Goal: Task Accomplishment & Management: Book appointment/travel/reservation

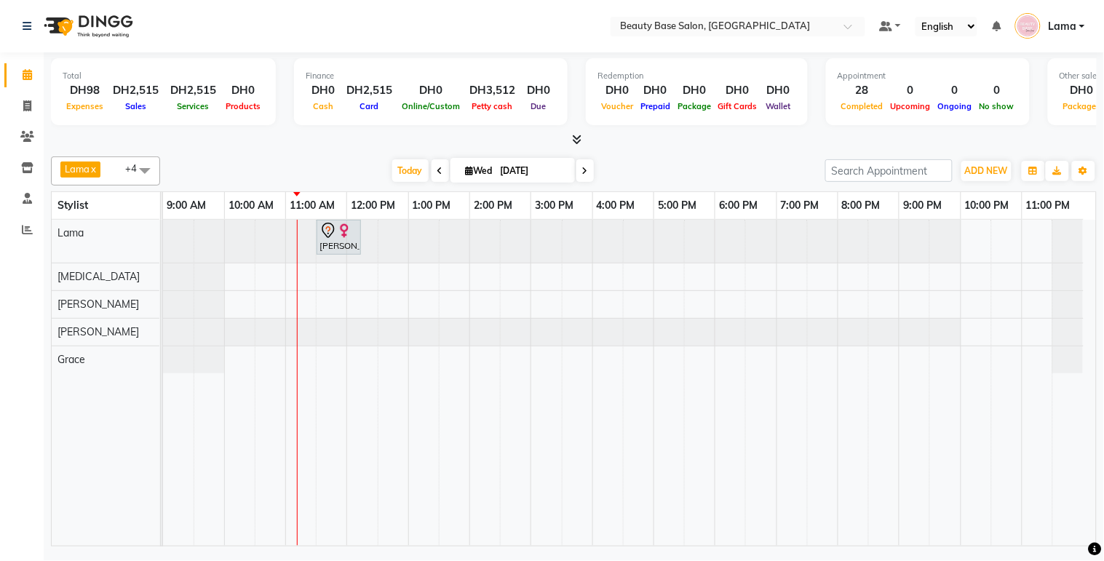
click at [122, 179] on span "Lama x [PERSON_NAME] x [PERSON_NAME] x [PERSON_NAME] x +4" at bounding box center [105, 170] width 109 height 29
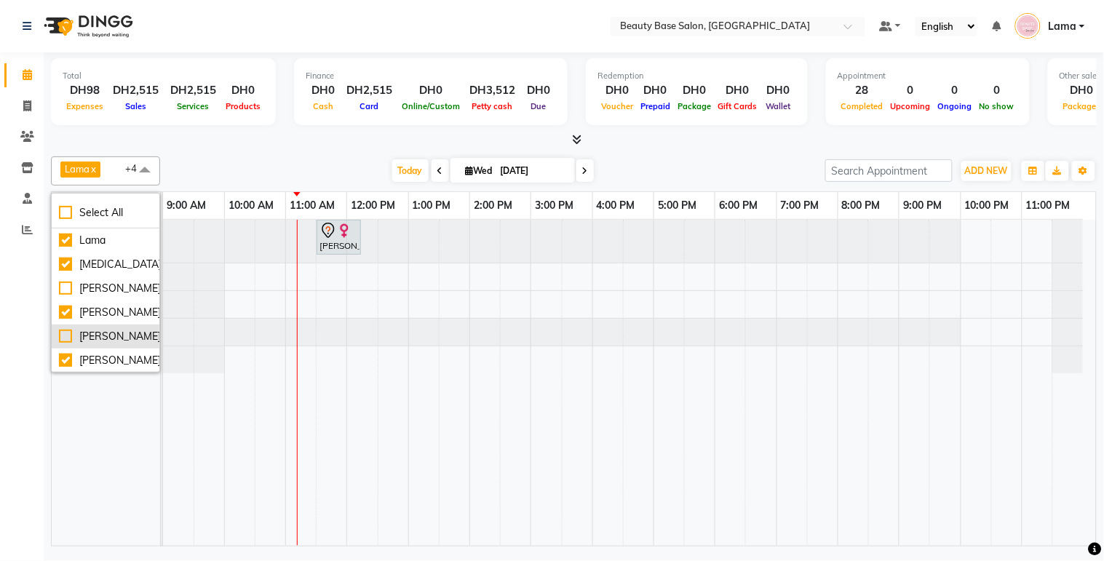
click at [75, 339] on div "[PERSON_NAME]" at bounding box center [105, 336] width 93 height 15
checkbox input "true"
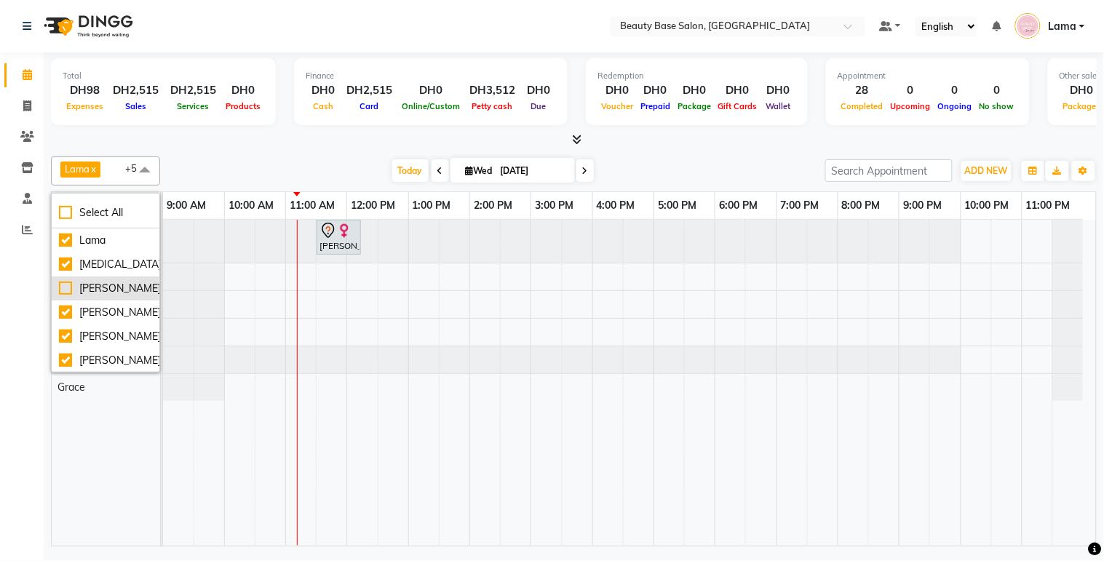
click at [71, 293] on div "[PERSON_NAME]" at bounding box center [105, 288] width 93 height 15
checkbox input "true"
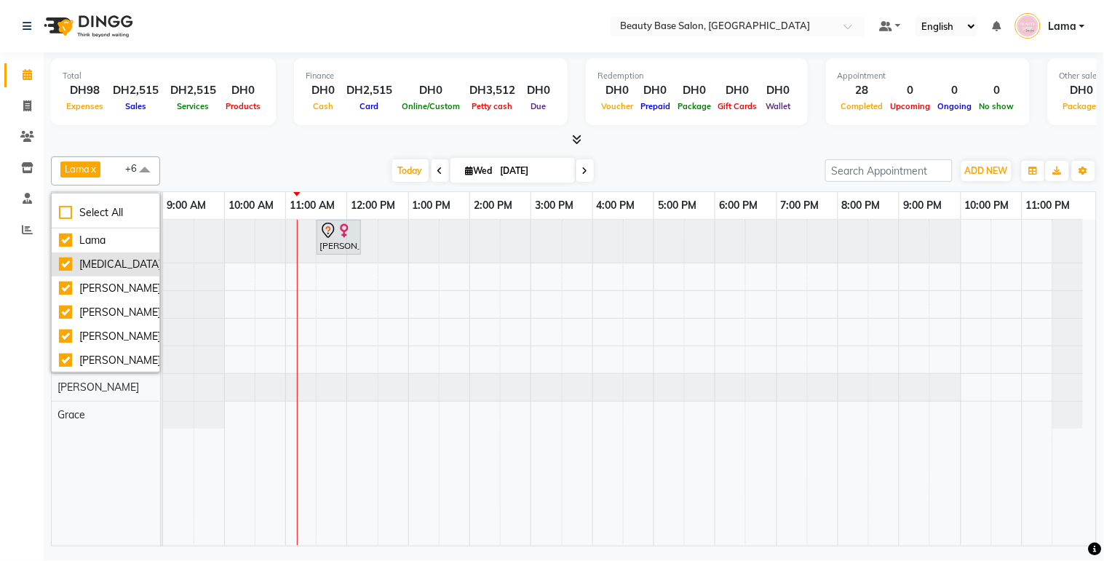
click at [64, 263] on div "[MEDICAL_DATA]" at bounding box center [105, 264] width 93 height 15
checkbox input "false"
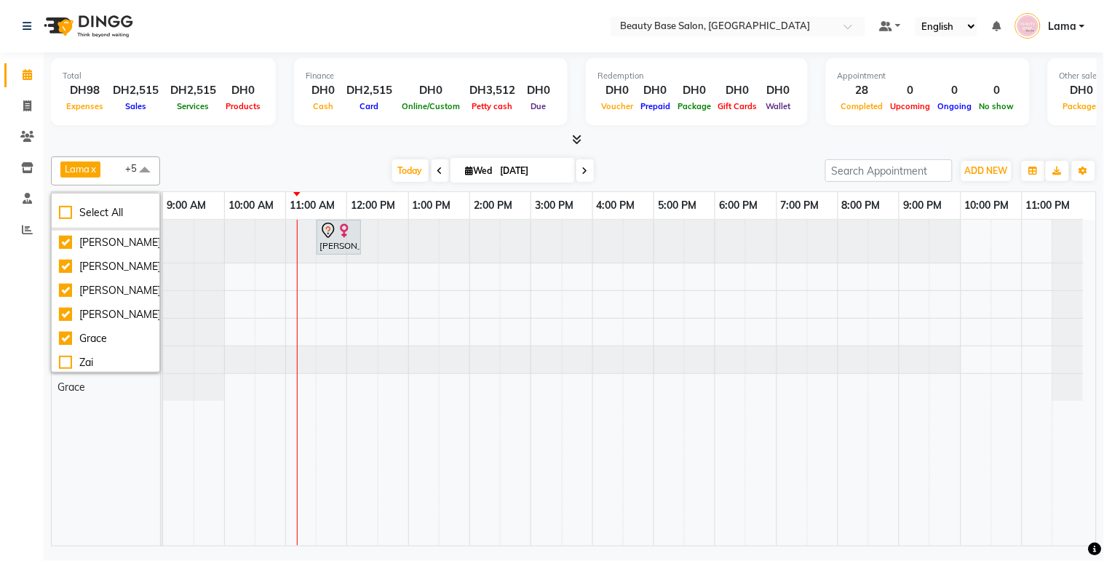
scroll to position [71, 0]
click at [80, 338] on div "Zai" at bounding box center [105, 337] width 93 height 15
checkbox input "true"
click at [31, 389] on div "Calendar Invoice Clients Inventory Staff Reports Completed InProgress Upcoming …" at bounding box center [98, 290] width 196 height 498
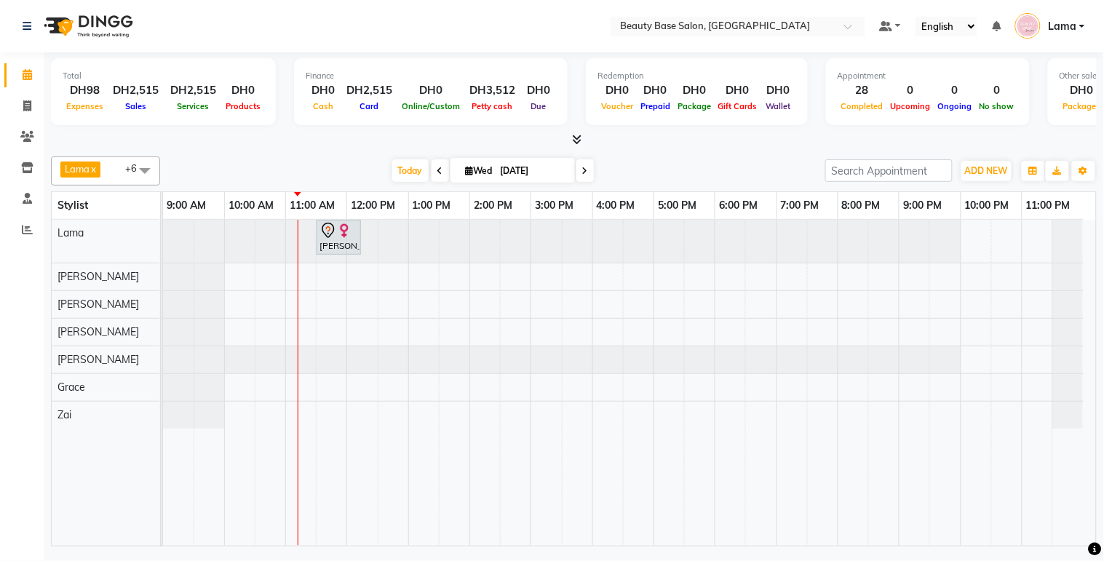
click at [652, 322] on td at bounding box center [638, 383] width 31 height 326
click at [998, 163] on button "ADD NEW Toggle Dropdown" at bounding box center [986, 171] width 50 height 20
click at [971, 206] on button "Add Appointment" at bounding box center [953, 197] width 115 height 19
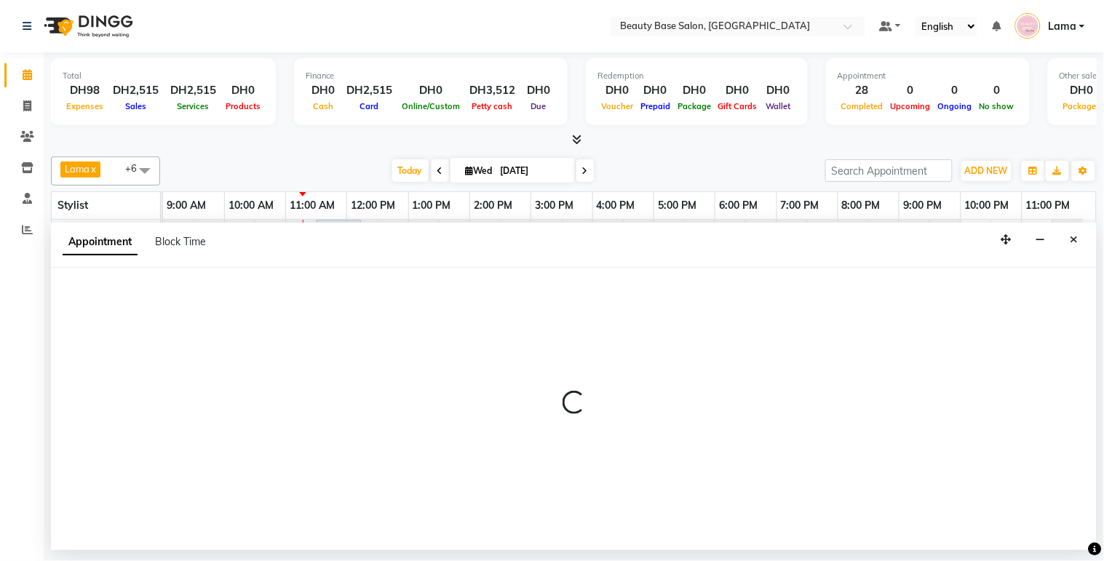
select select "tentative"
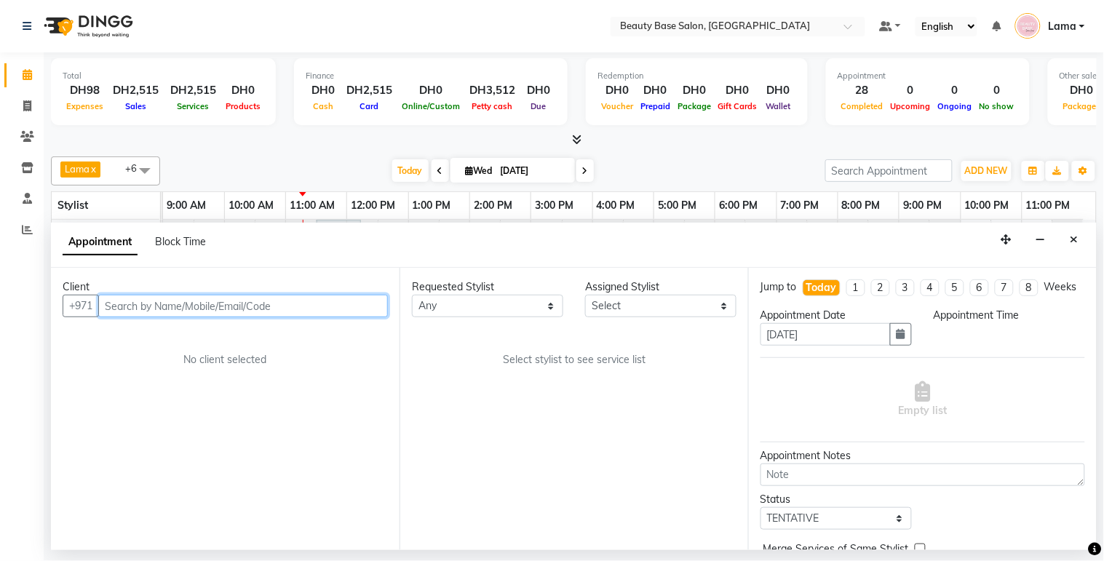
select select "600"
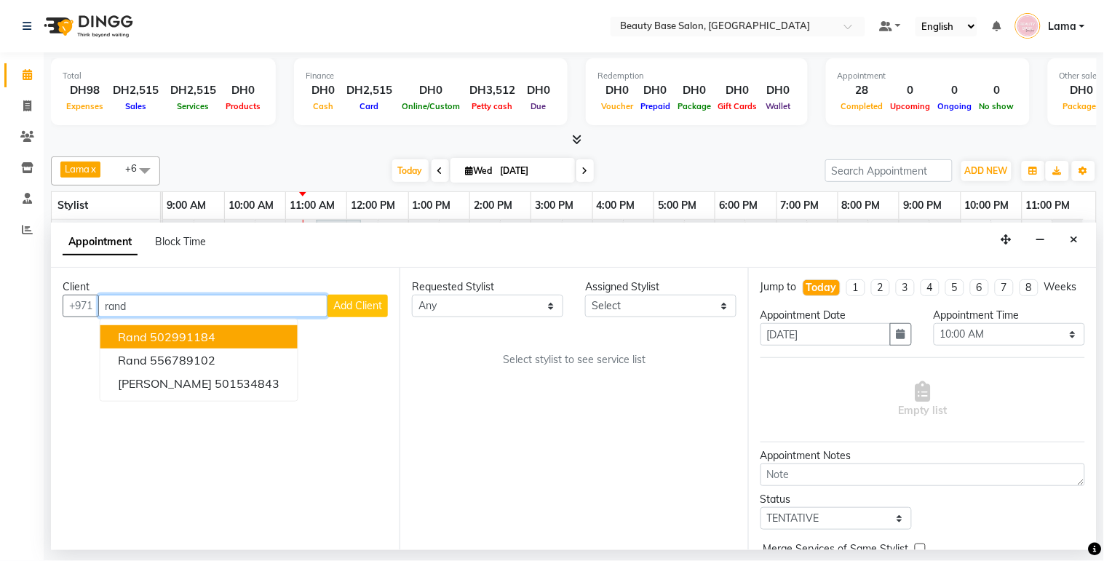
click at [205, 346] on button "rand 502991184" at bounding box center [198, 336] width 197 height 23
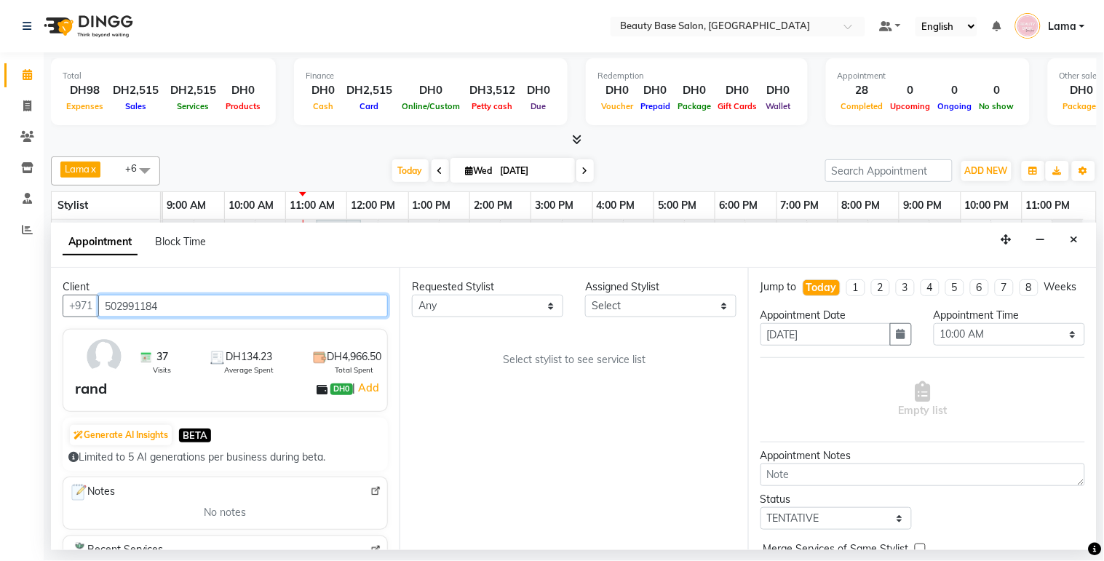
type input "502991184"
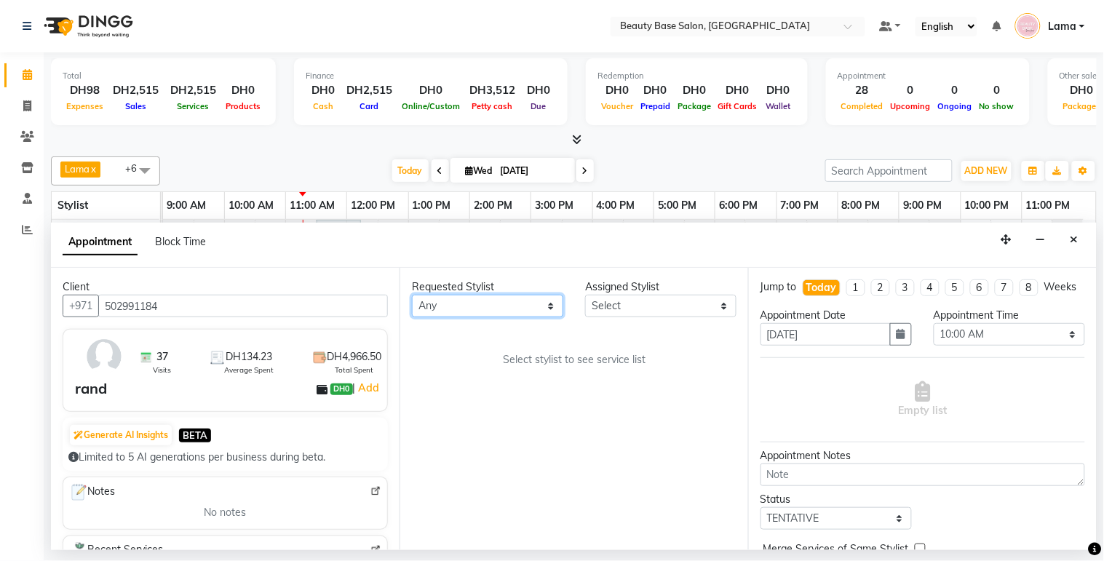
click at [463, 295] on select "Any [PERSON_NAME] [PERSON_NAME] [PERSON_NAME] [PERSON_NAME] [PERSON_NAME] [MEDI…" at bounding box center [487, 306] width 151 height 23
select select "13437"
click at [412, 295] on select "Any [PERSON_NAME] [PERSON_NAME] [PERSON_NAME] [PERSON_NAME] [PERSON_NAME] [MEDI…" at bounding box center [487, 306] width 151 height 23
select select "13437"
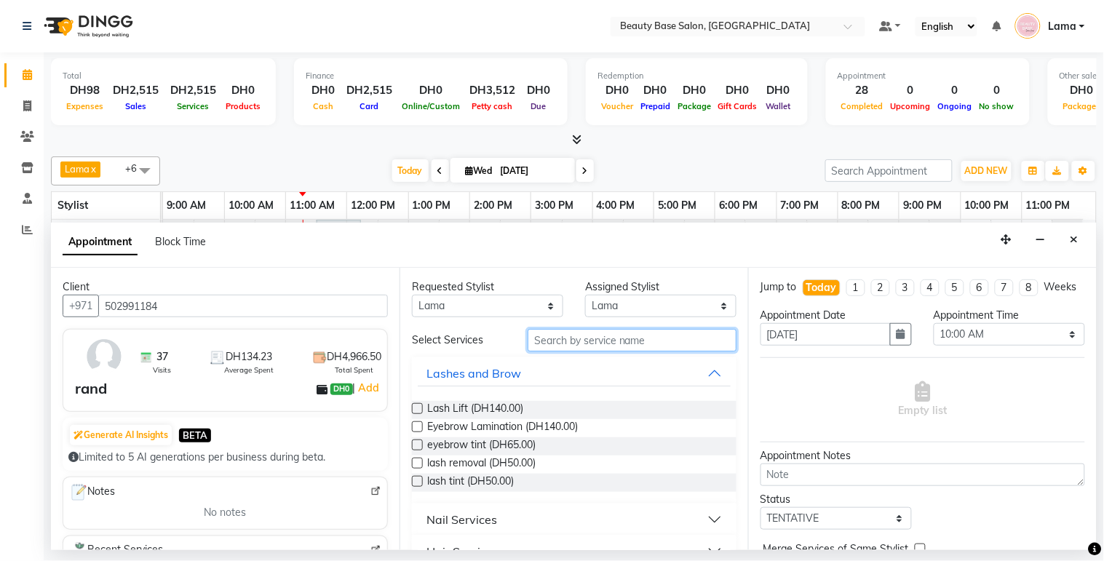
click at [619, 335] on input "text" at bounding box center [631, 340] width 209 height 23
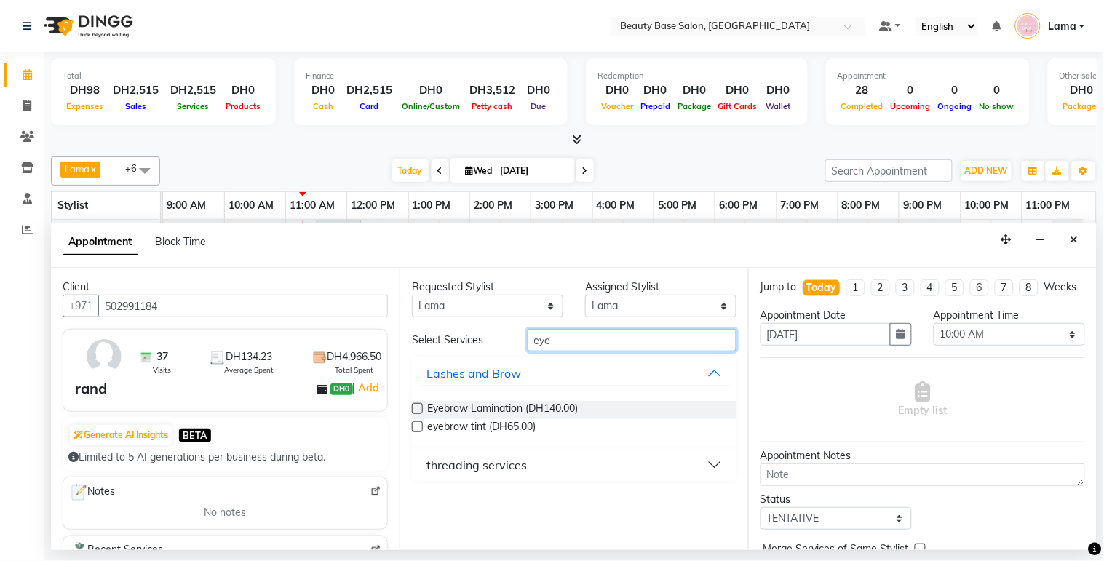
type input "eye"
click at [504, 471] on div "threading services" at bounding box center [476, 464] width 100 height 17
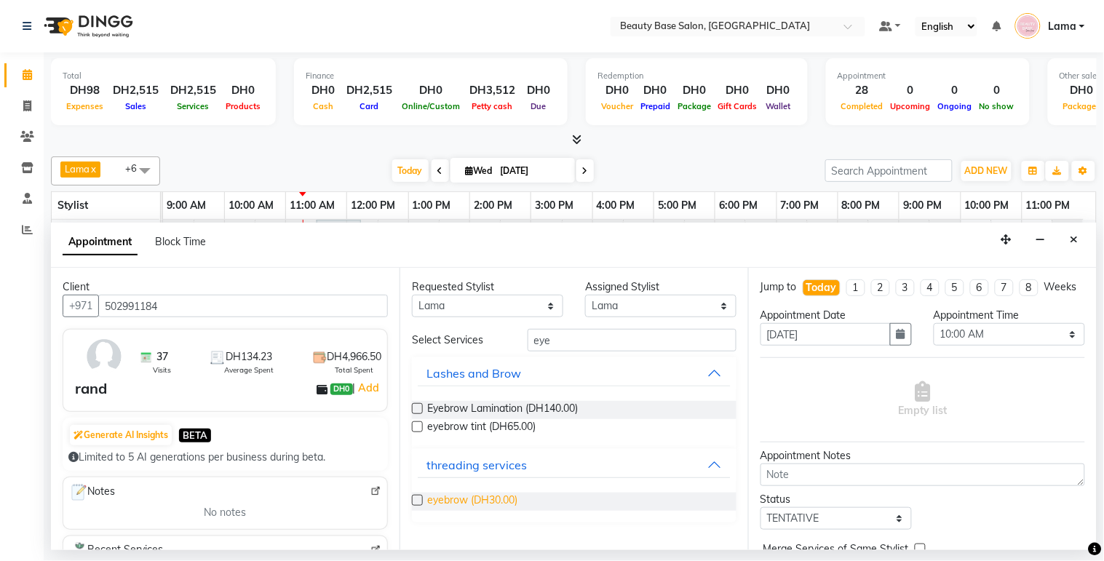
click at [484, 498] on span "eyebrow (DH30.00)" at bounding box center [472, 502] width 90 height 18
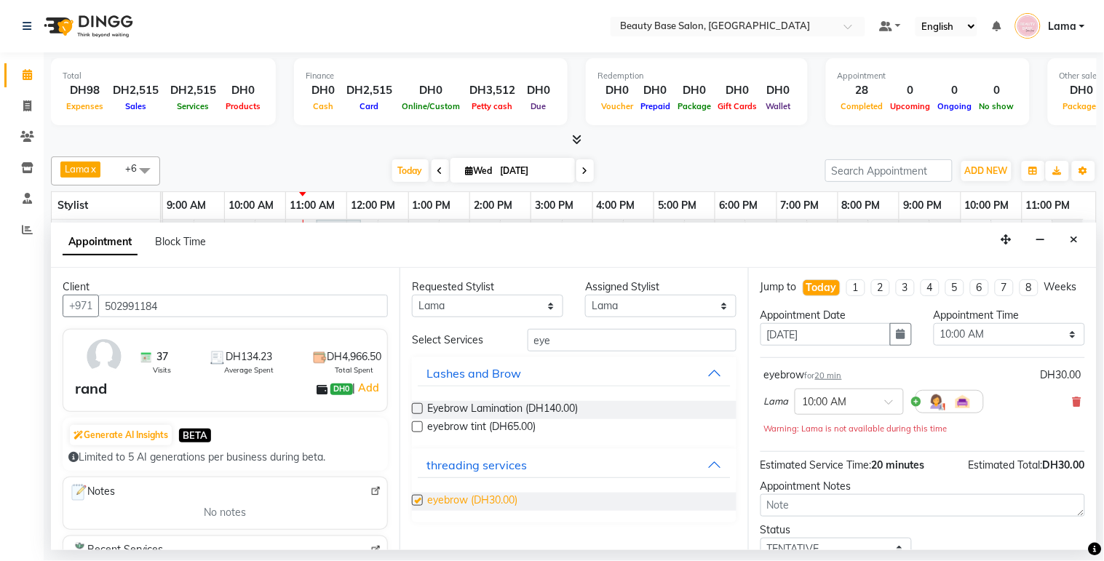
checkbox input "false"
click at [586, 338] on input "eye" at bounding box center [631, 340] width 209 height 23
type input "e"
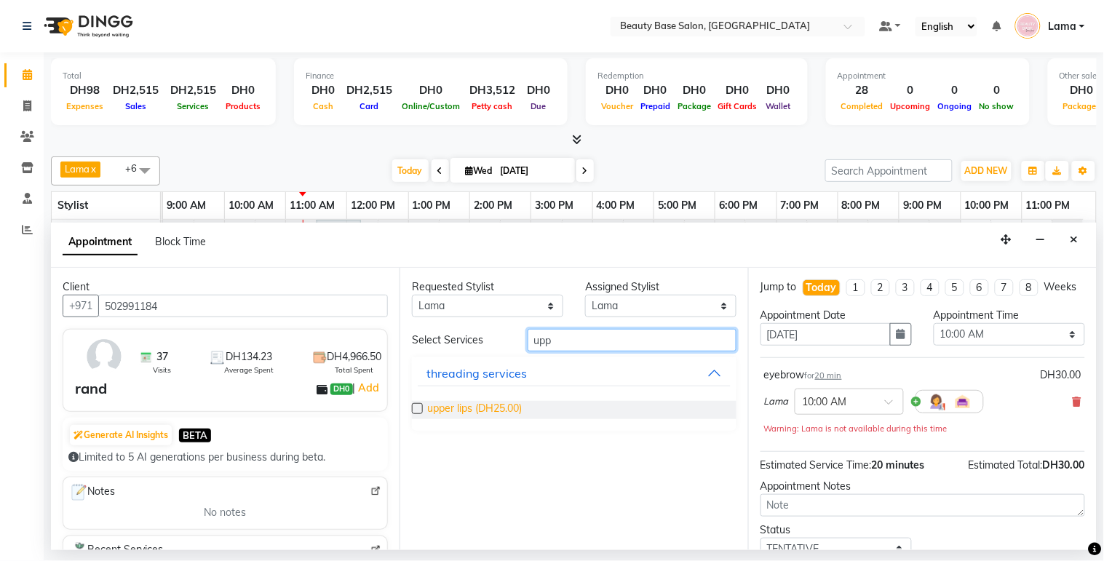
type input "upp"
click at [502, 407] on span "upper lips (DH25.00)" at bounding box center [474, 410] width 95 height 18
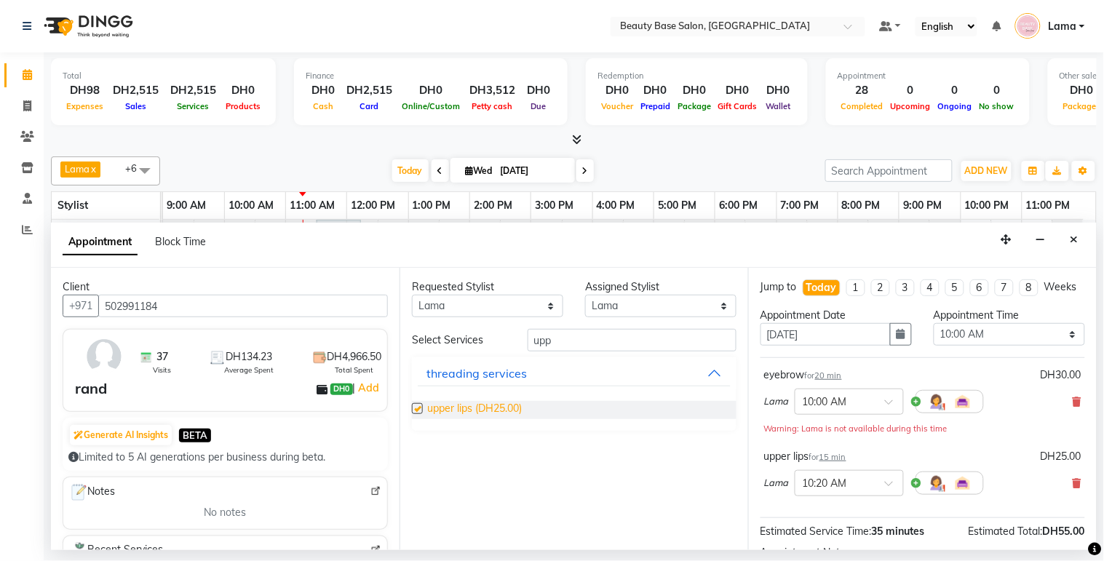
checkbox input "false"
click at [987, 346] on select "Select 10:00 AM 10:05 AM 10:10 AM 10:15 AM 10:20 AM 10:25 AM 10:30 AM 10:35 AM …" at bounding box center [1008, 334] width 151 height 23
select select "870"
click at [933, 336] on select "Select 10:00 AM 10:05 AM 10:10 AM 10:15 AM 10:20 AM 10:25 AM 10:30 AM 10:35 AM …" at bounding box center [1008, 334] width 151 height 23
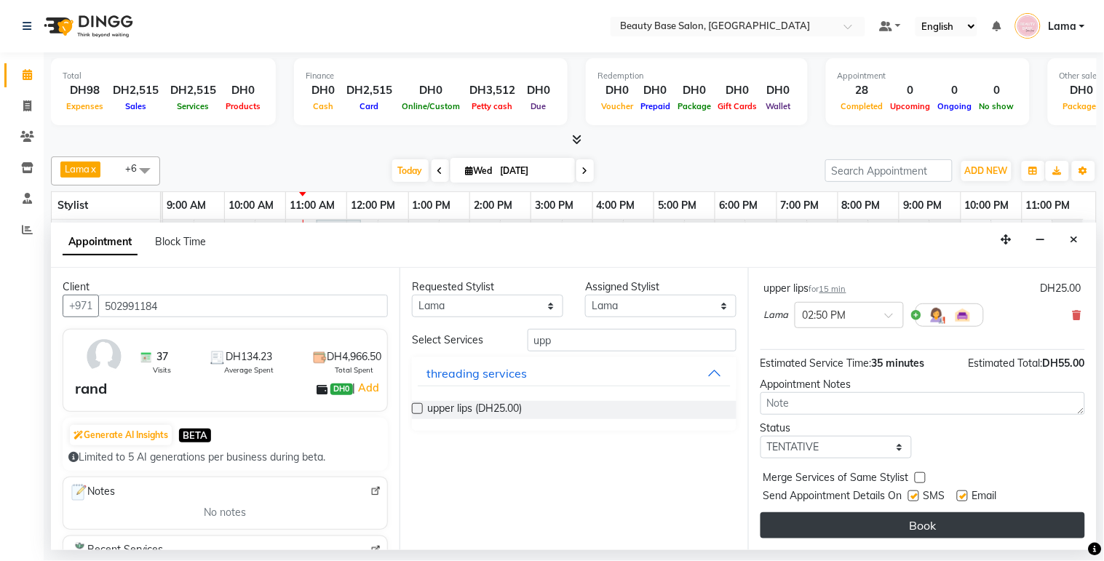
click at [980, 535] on button "Book" at bounding box center [922, 525] width 324 height 26
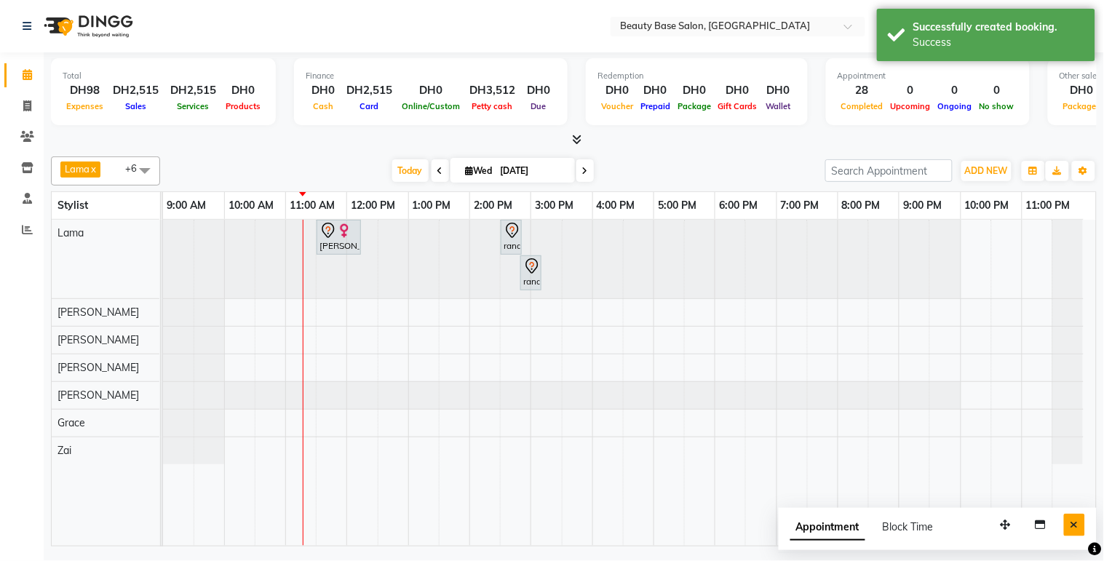
click at [1081, 525] on button "Close" at bounding box center [1074, 525] width 21 height 23
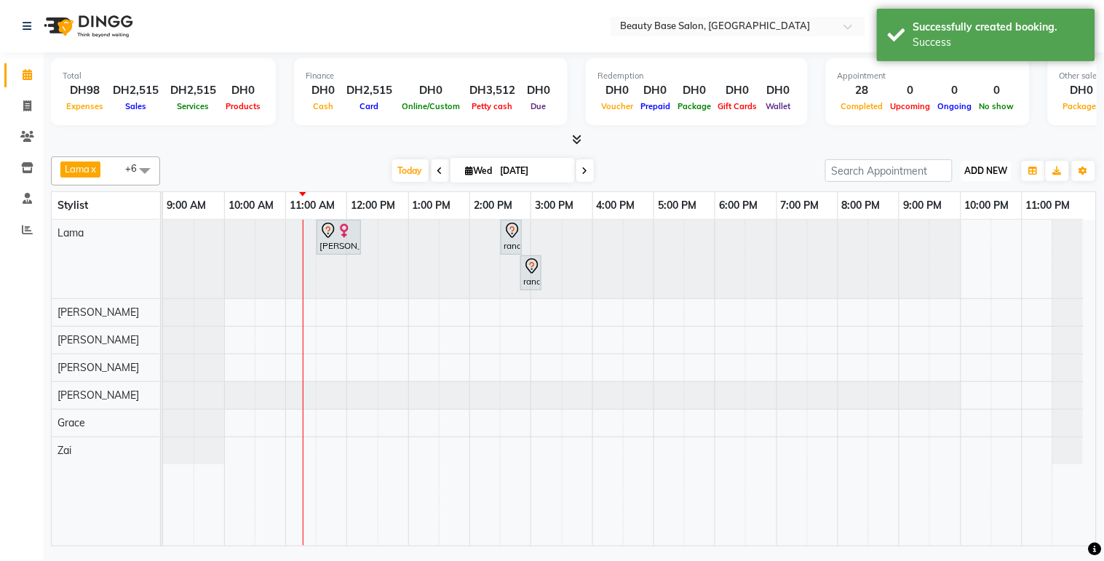
click at [987, 163] on button "ADD NEW Toggle Dropdown" at bounding box center [986, 171] width 50 height 20
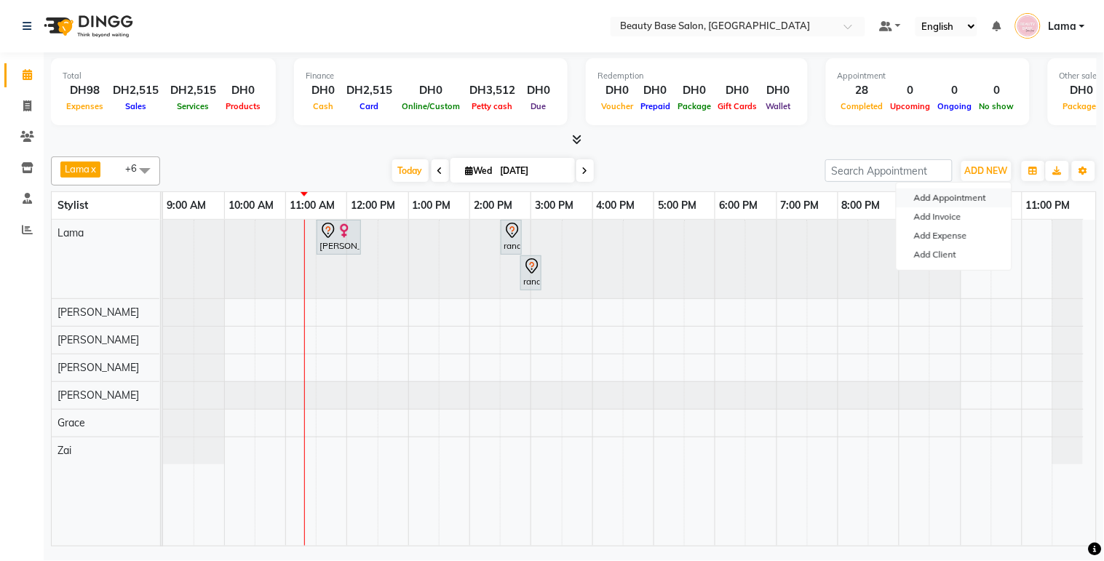
click at [950, 197] on button "Add Appointment" at bounding box center [953, 197] width 115 height 19
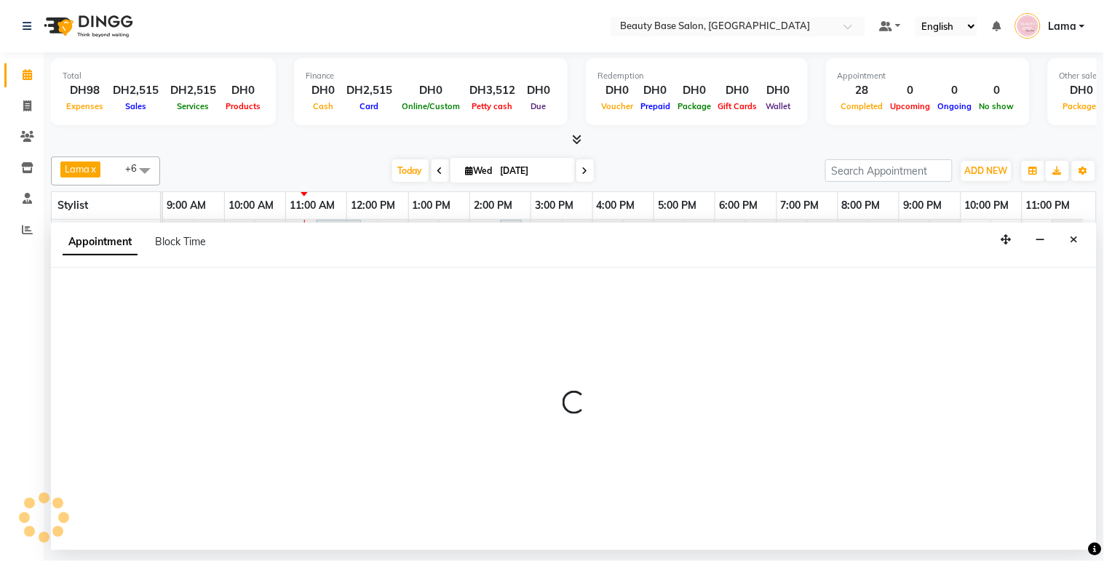
select select "600"
select select "tentative"
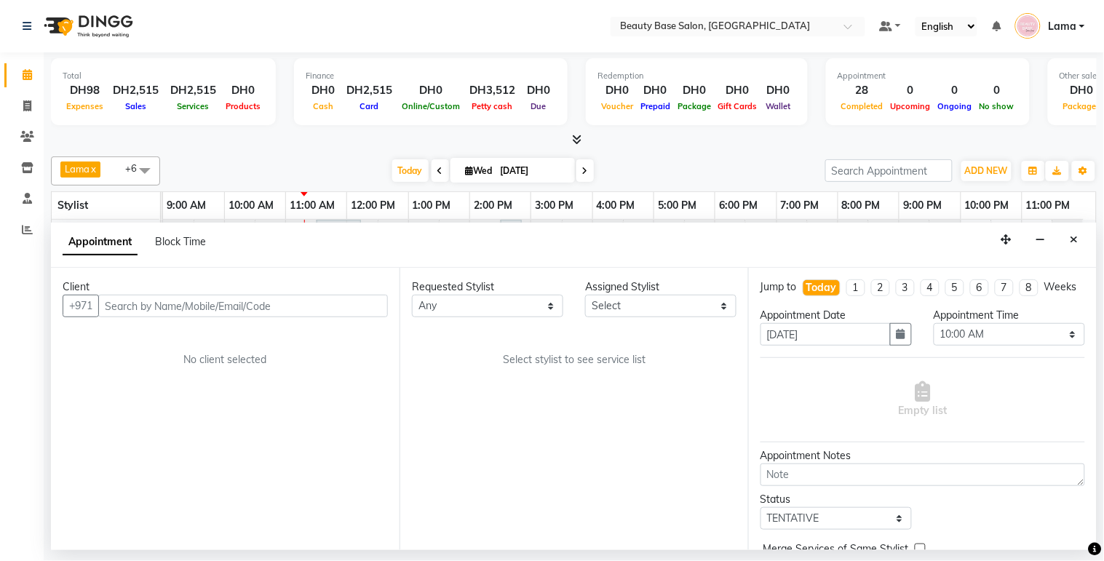
click at [340, 300] on input "text" at bounding box center [243, 306] width 290 height 23
click at [1081, 231] on button "Close" at bounding box center [1074, 239] width 21 height 23
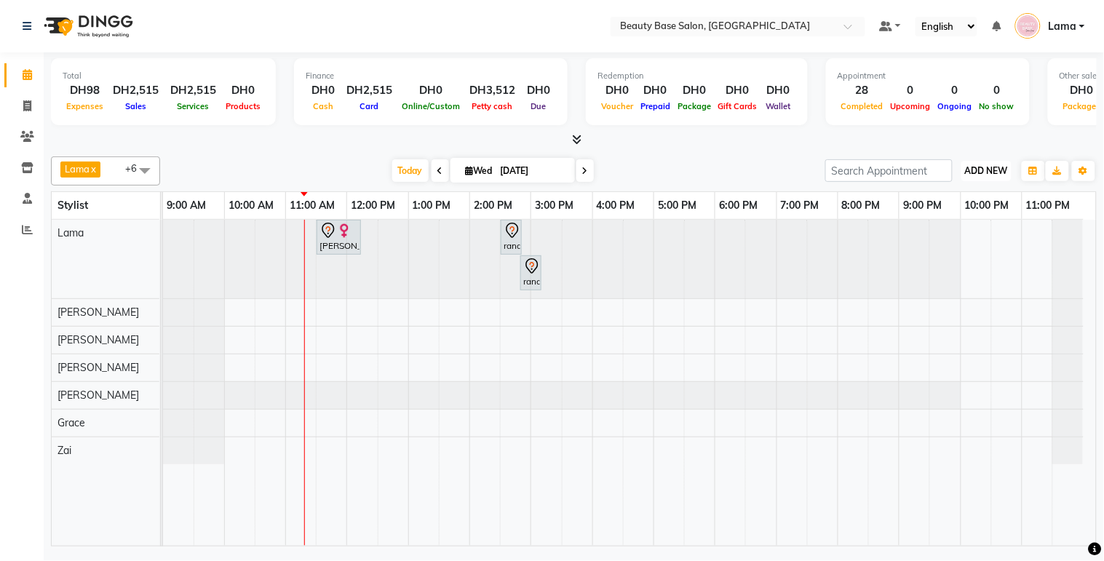
click at [990, 170] on span "ADD NEW" at bounding box center [986, 170] width 43 height 11
click at [965, 194] on button "Add Appointment" at bounding box center [953, 197] width 115 height 19
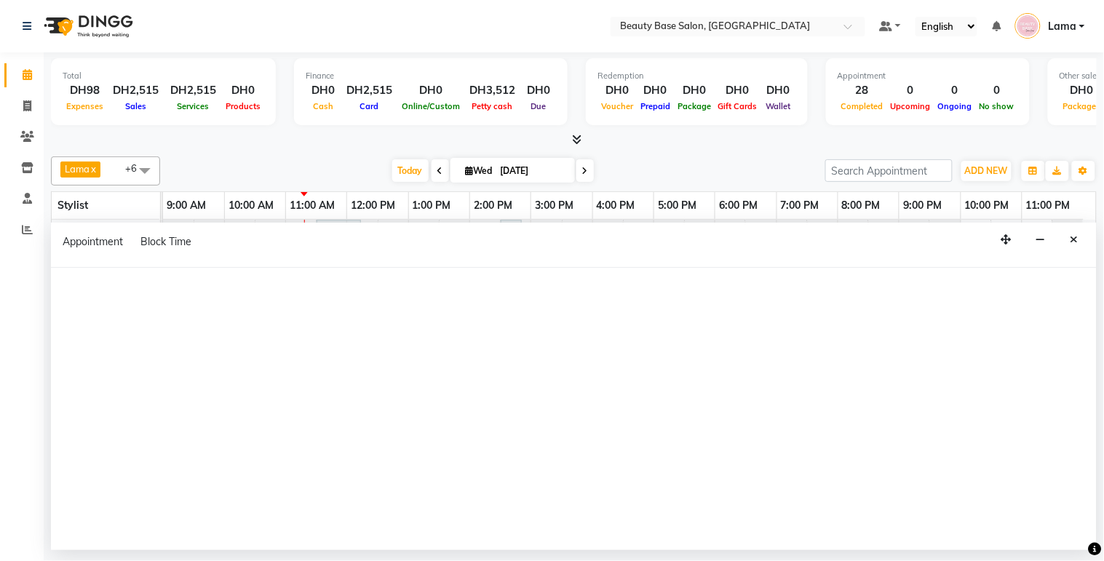
select select "600"
select select "tentative"
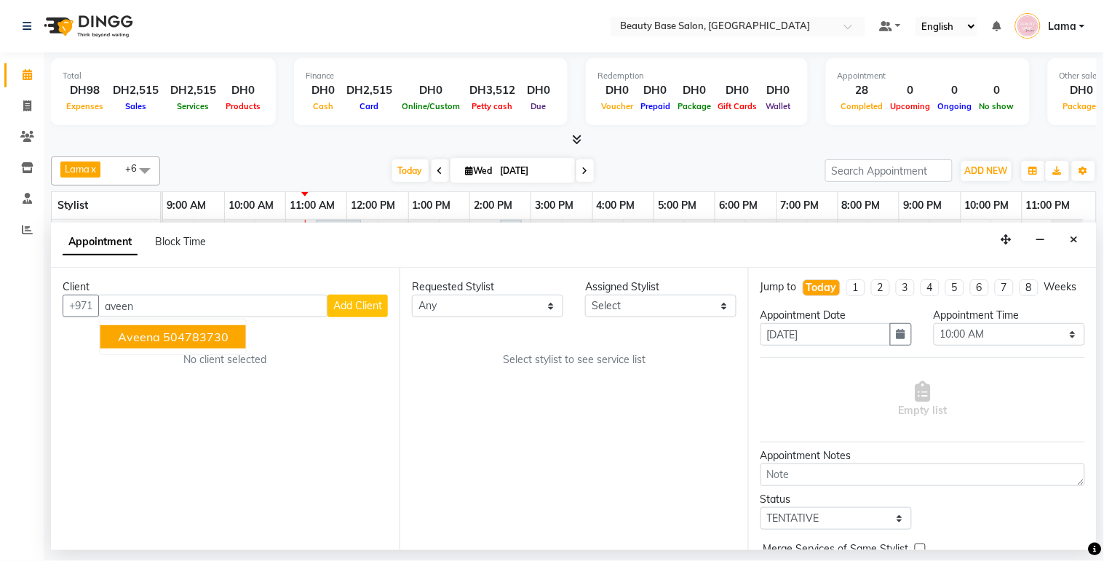
click at [212, 345] on button "aveena 504783730" at bounding box center [173, 336] width 146 height 23
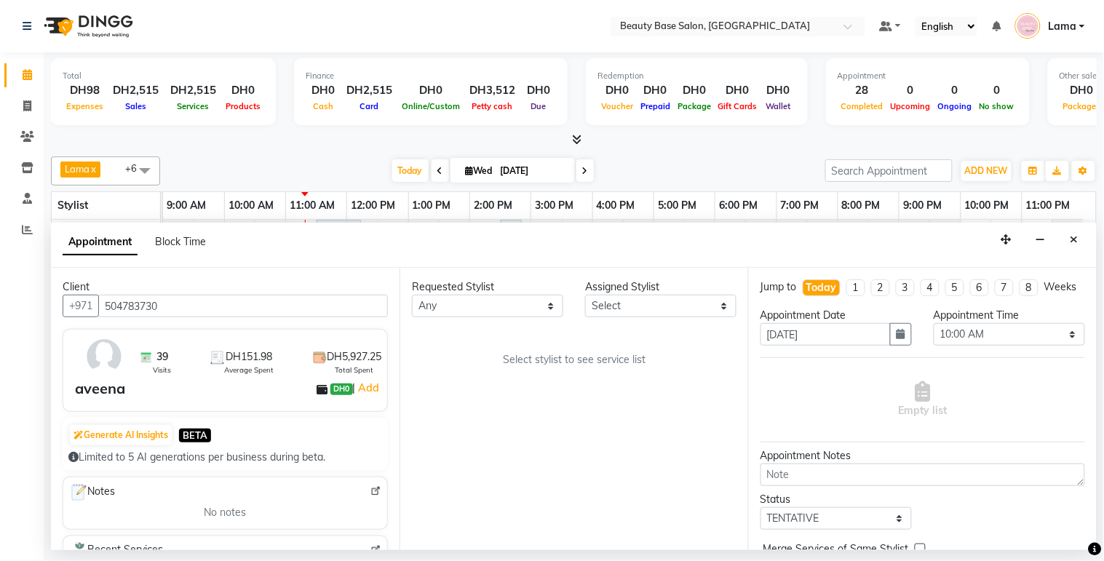
type input "504783730"
click at [525, 303] on select "Any [PERSON_NAME] [PERSON_NAME] [PERSON_NAME] [PERSON_NAME] [PERSON_NAME] [MEDI…" at bounding box center [487, 306] width 151 height 23
select select "30434"
click at [412, 295] on select "Any [PERSON_NAME] [PERSON_NAME] [PERSON_NAME] [PERSON_NAME] [PERSON_NAME] [MEDI…" at bounding box center [487, 306] width 151 height 23
select select "30434"
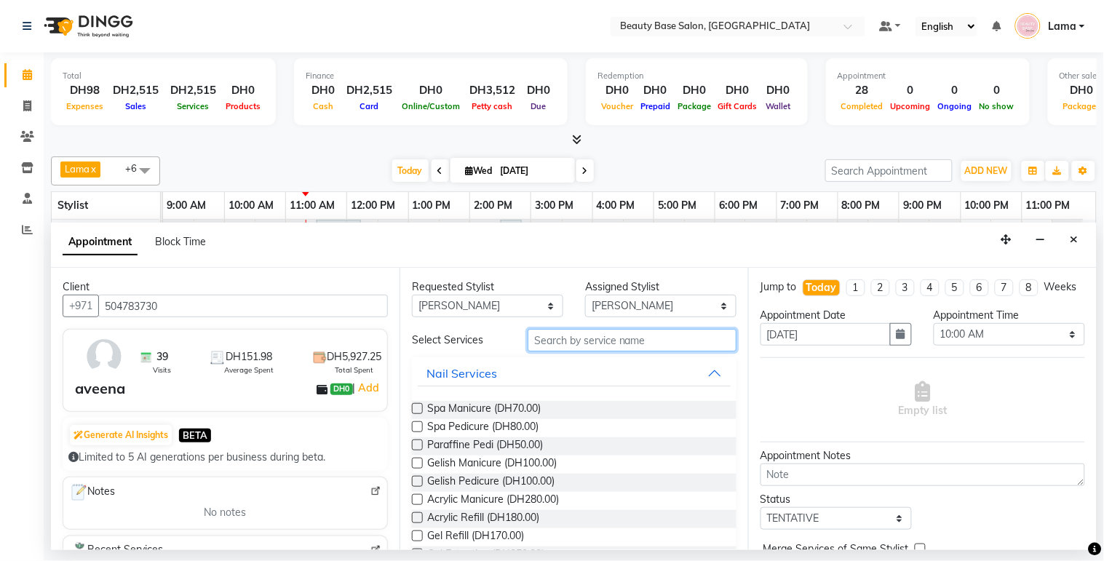
click at [595, 343] on input "text" at bounding box center [631, 340] width 209 height 23
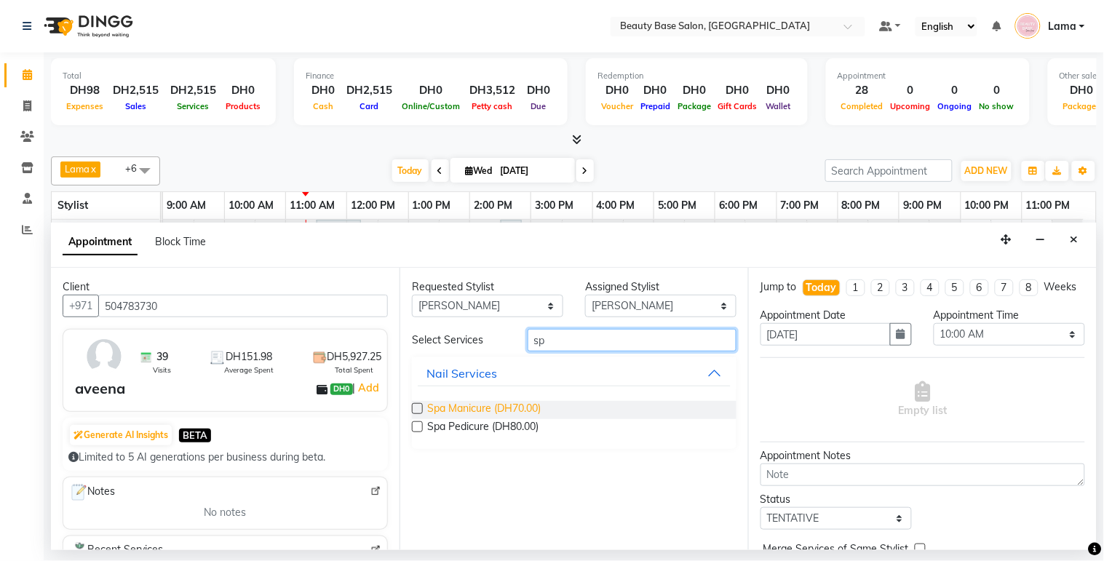
type input "sp"
click at [507, 410] on span "Spa Manicure (DH70.00)" at bounding box center [483, 410] width 113 height 18
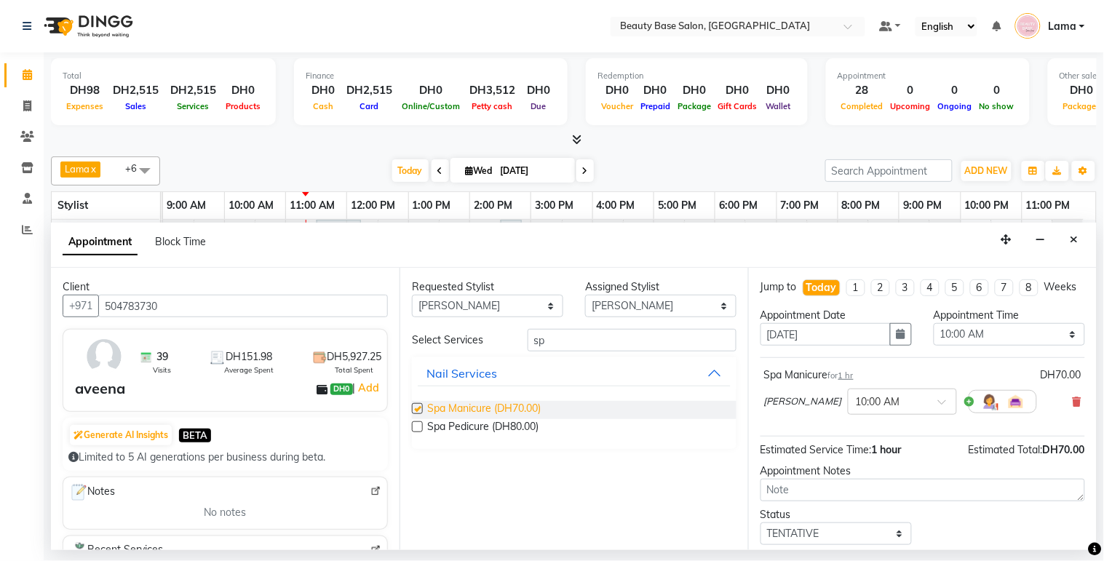
checkbox input "false"
click at [984, 346] on select "Select 10:00 AM 10:05 AM 10:10 AM 10:15 AM 10:20 AM 10:25 AM 10:30 AM 10:35 AM …" at bounding box center [1008, 334] width 151 height 23
select select "685"
click at [933, 336] on select "Select 10:00 AM 10:05 AM 10:10 AM 10:15 AM 10:20 AM 10:25 AM 10:30 AM 10:35 AM …" at bounding box center [1008, 334] width 151 height 23
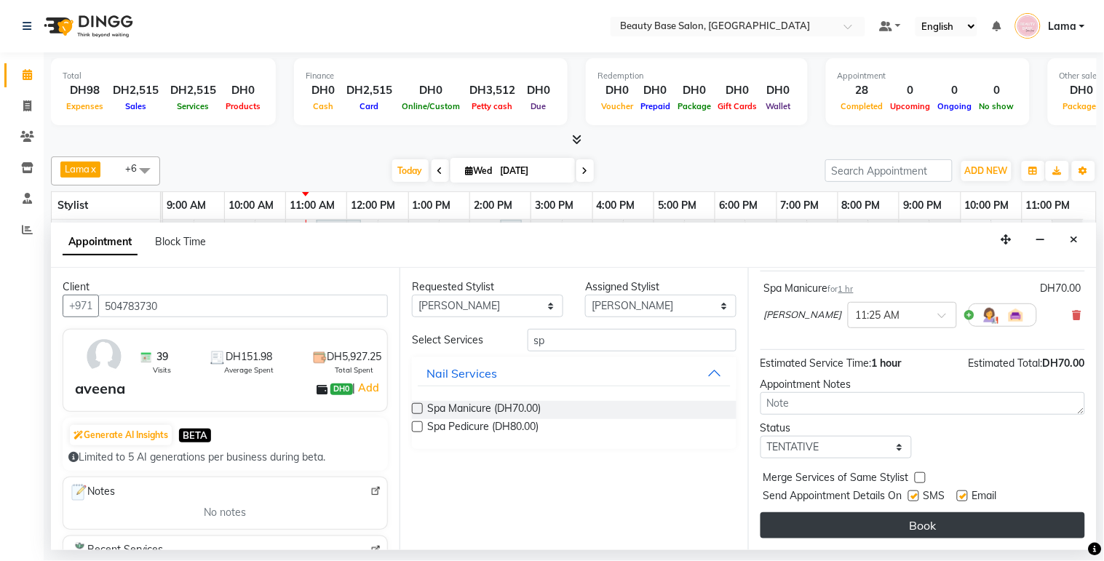
click at [963, 531] on button "Book" at bounding box center [922, 525] width 324 height 26
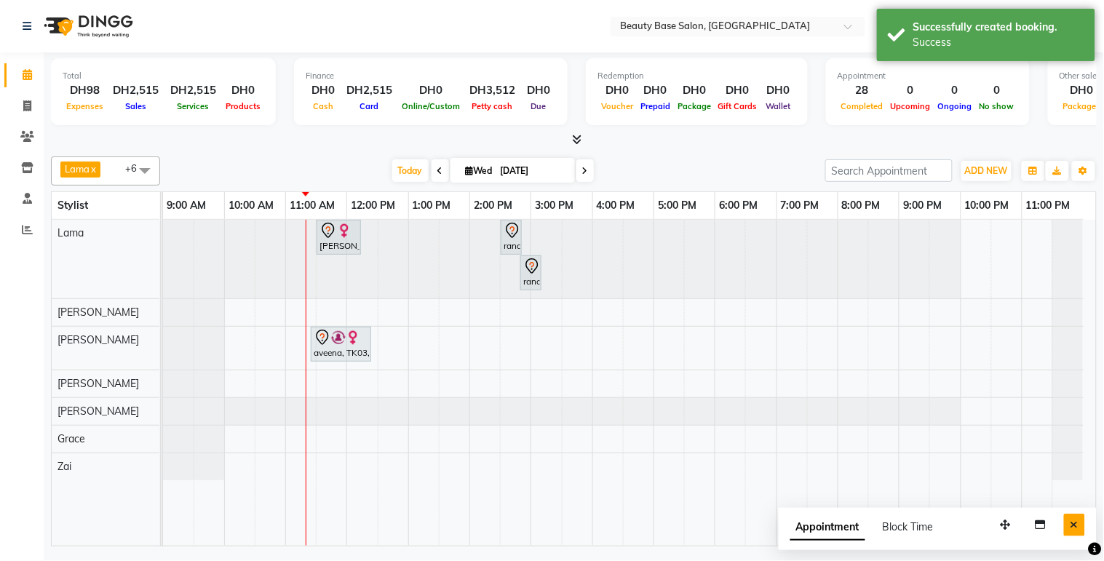
click at [1070, 534] on button "Close" at bounding box center [1074, 525] width 21 height 23
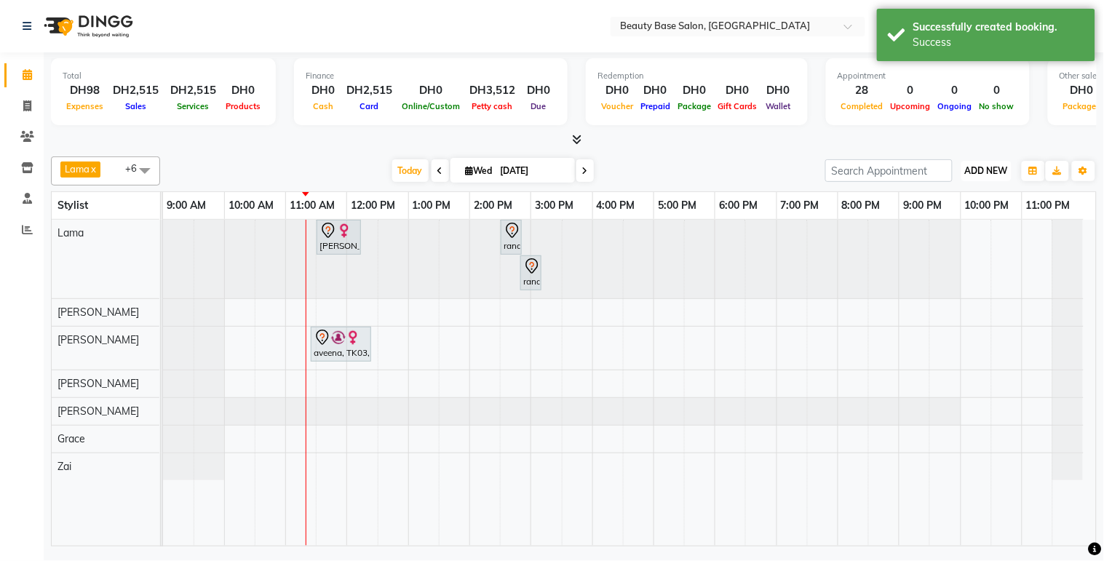
click at [988, 170] on span "ADD NEW" at bounding box center [986, 170] width 43 height 11
click at [969, 196] on button "Add Appointment" at bounding box center [953, 197] width 115 height 19
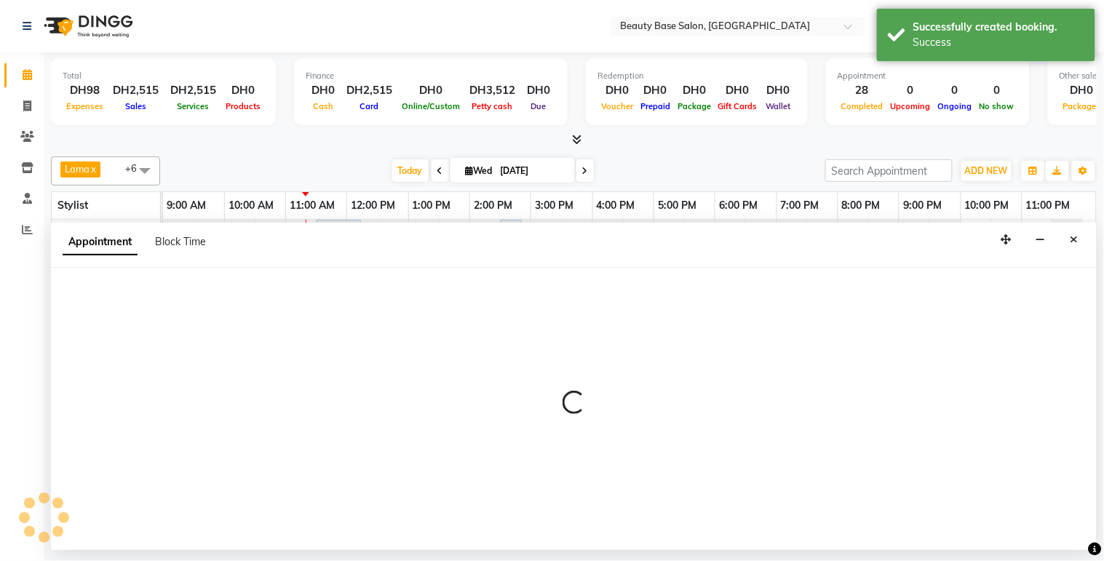
select select "600"
select select "tentative"
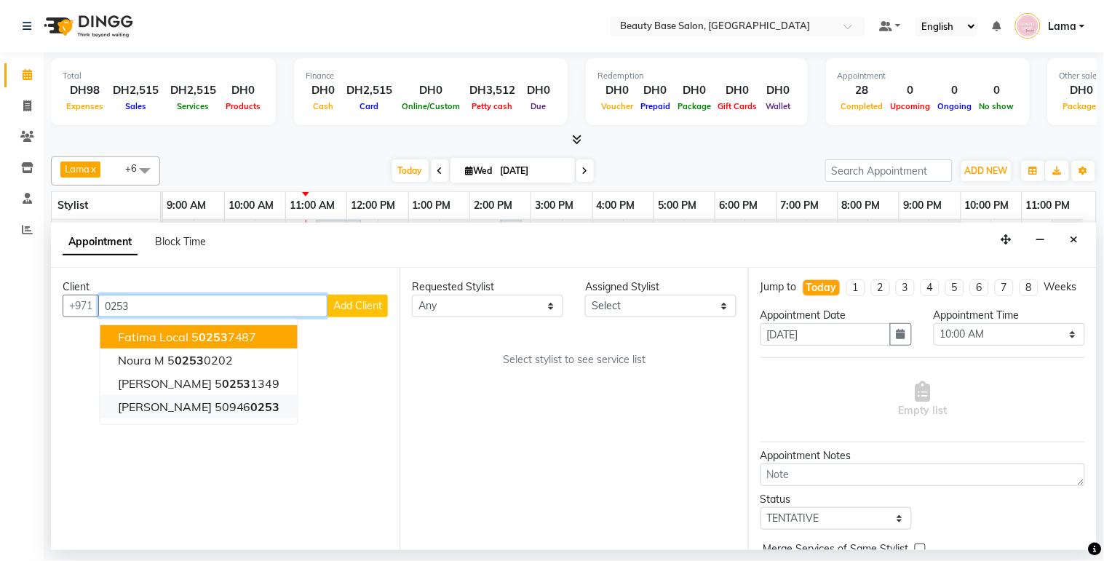
click at [251, 403] on span "0253" at bounding box center [265, 406] width 29 height 15
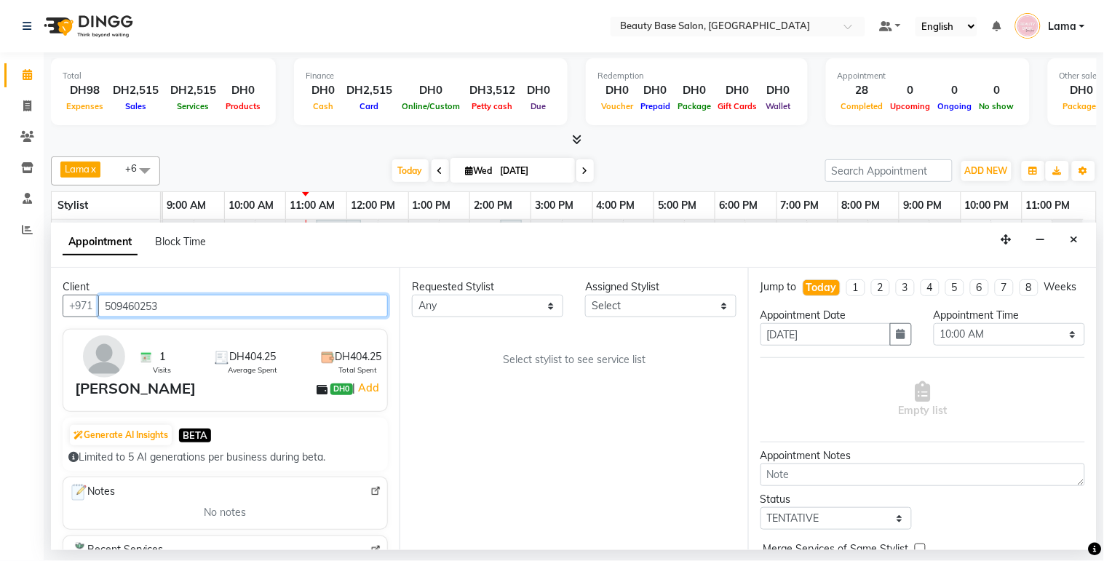
type input "509460253"
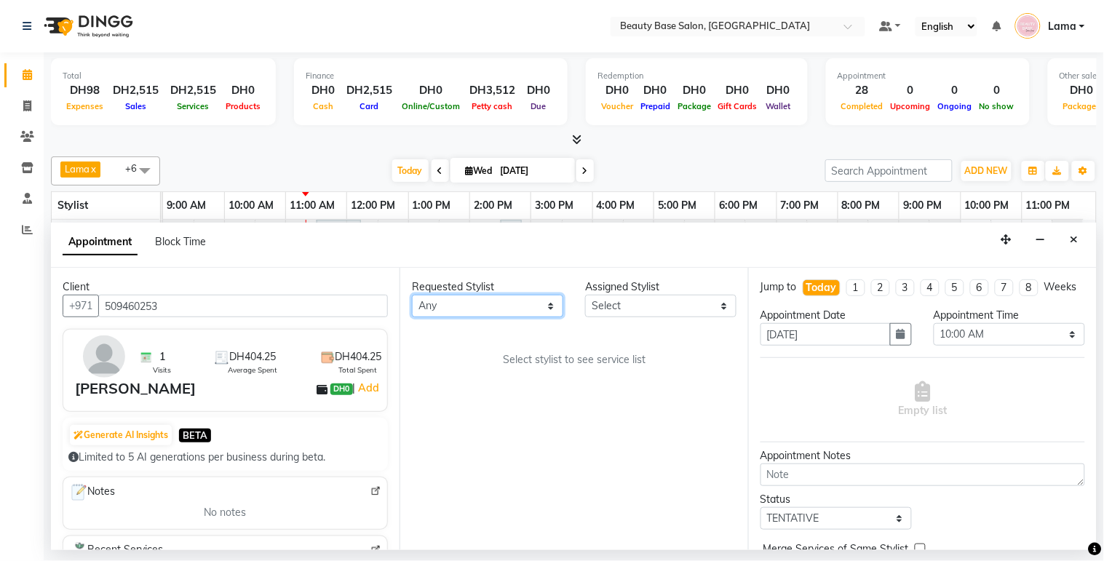
click at [477, 311] on select "Any [PERSON_NAME] [PERSON_NAME] [PERSON_NAME] [PERSON_NAME] [PERSON_NAME] [MEDI…" at bounding box center [487, 306] width 151 height 23
select select "31342"
click at [412, 295] on select "Any [PERSON_NAME] [PERSON_NAME] [PERSON_NAME] [PERSON_NAME] [PERSON_NAME] [MEDI…" at bounding box center [487, 306] width 151 height 23
select select "31342"
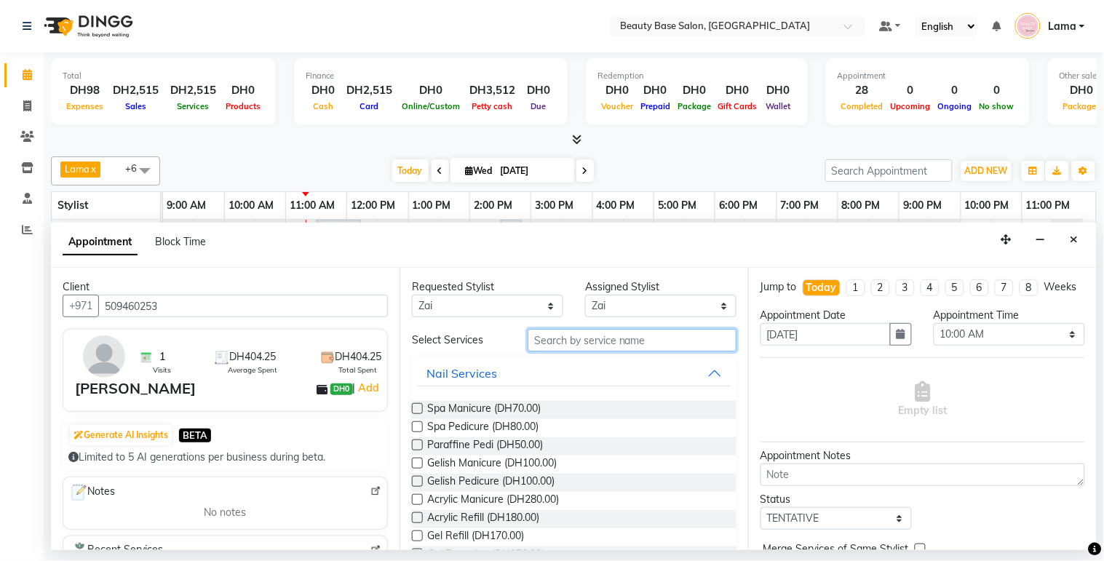
click at [612, 343] on input "text" at bounding box center [631, 340] width 209 height 23
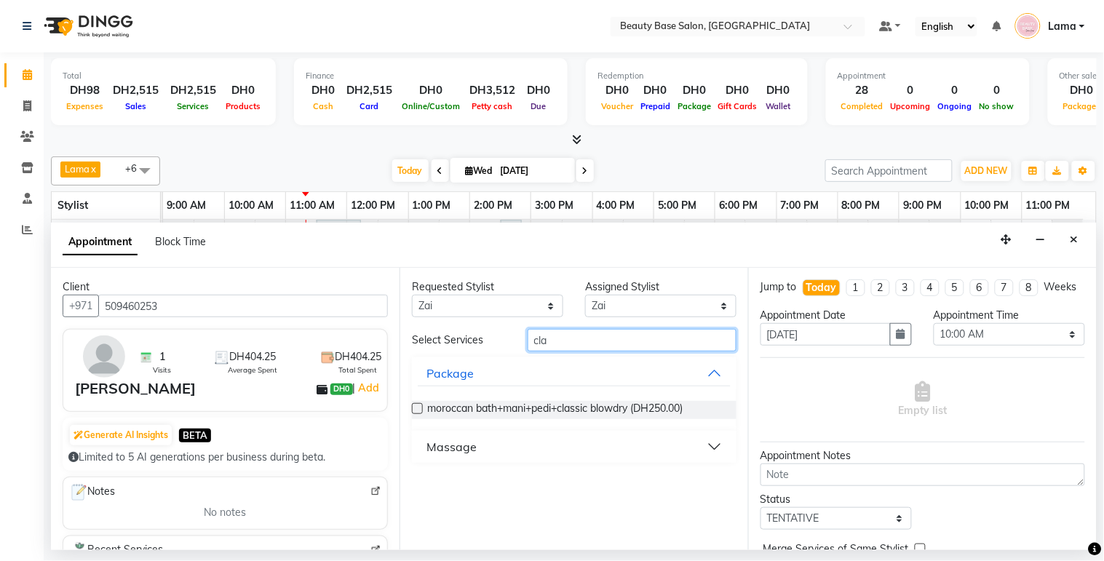
type input "cla"
click at [491, 445] on button "Massage" at bounding box center [574, 447] width 313 height 26
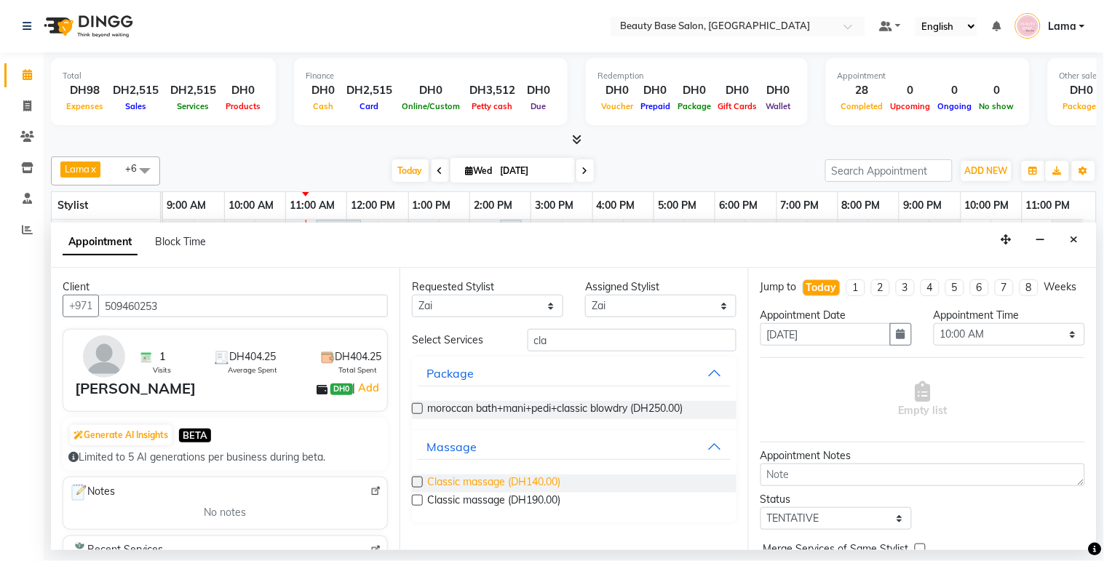
click at [476, 482] on span "Classic massage (DH140.00)" at bounding box center [493, 483] width 133 height 18
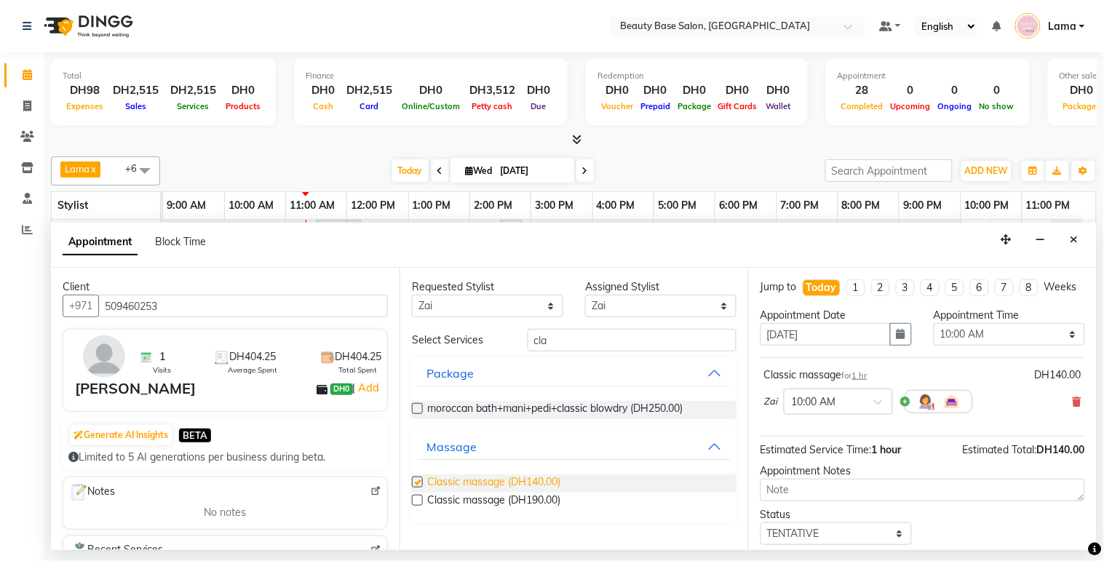
checkbox input "false"
click at [986, 343] on select "Select 10:00 AM 10:05 AM 10:10 AM 10:15 AM 10:20 AM 10:25 AM 10:30 AM 10:35 AM …" at bounding box center [1008, 334] width 151 height 23
select select "1020"
click at [933, 336] on select "Select 10:00 AM 10:05 AM 10:10 AM 10:15 AM 10:20 AM 10:25 AM 10:30 AM 10:35 AM …" at bounding box center [1008, 334] width 151 height 23
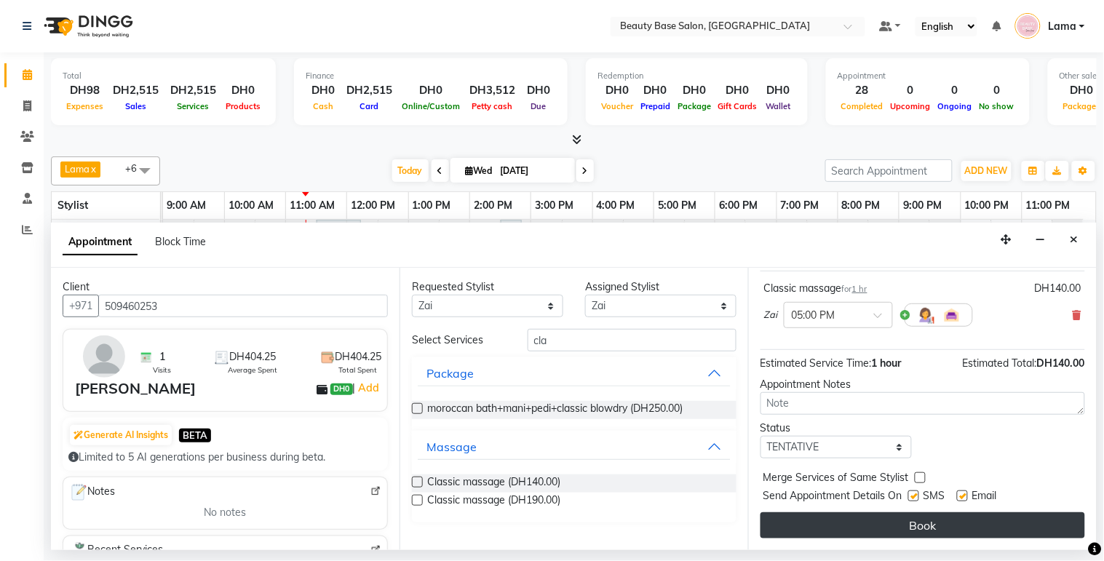
click at [998, 527] on button "Book" at bounding box center [922, 525] width 324 height 26
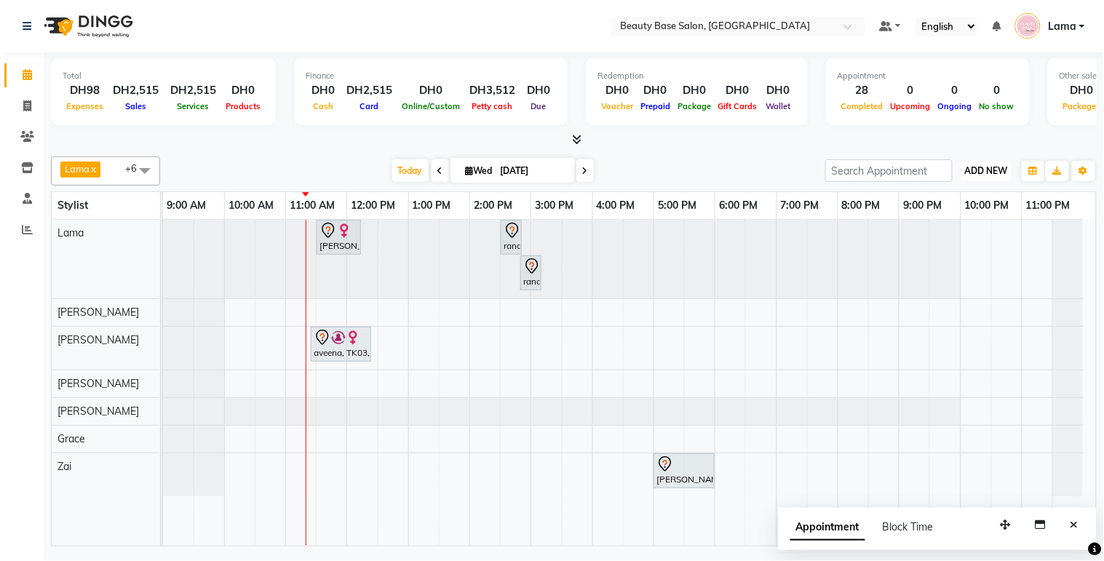
click at [983, 173] on span "ADD NEW" at bounding box center [986, 170] width 43 height 11
click at [965, 200] on button "Add Appointment" at bounding box center [953, 197] width 115 height 19
select select "tentative"
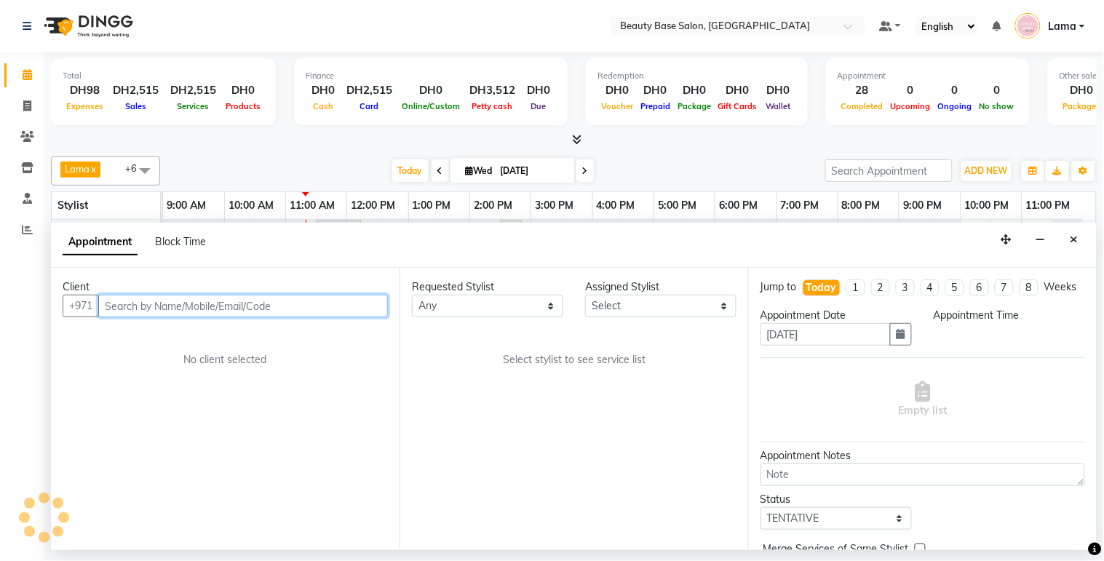
select select "600"
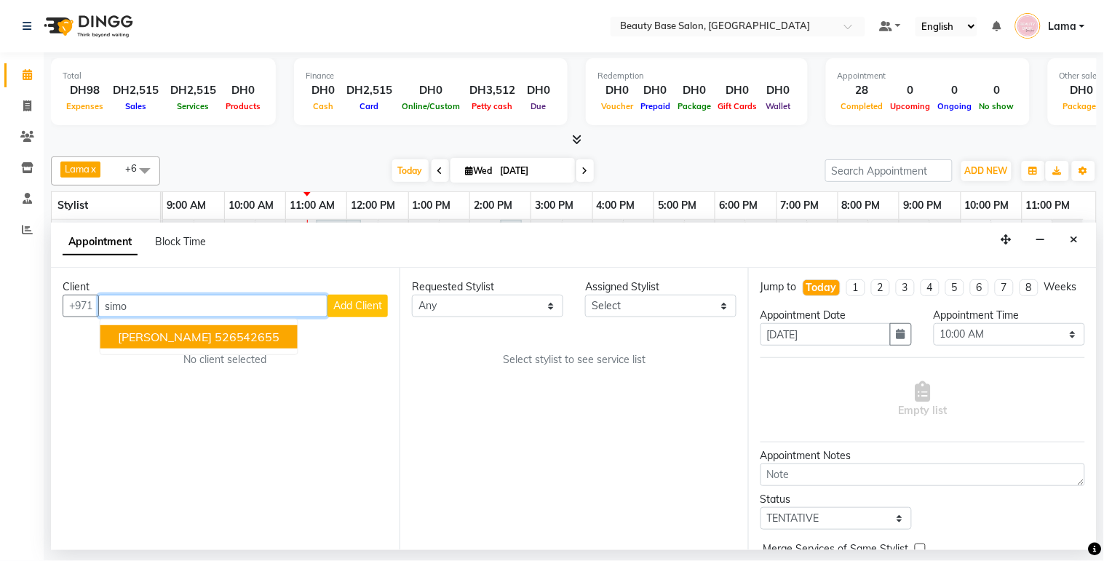
click at [224, 343] on ngb-highlight "526542655" at bounding box center [247, 337] width 65 height 15
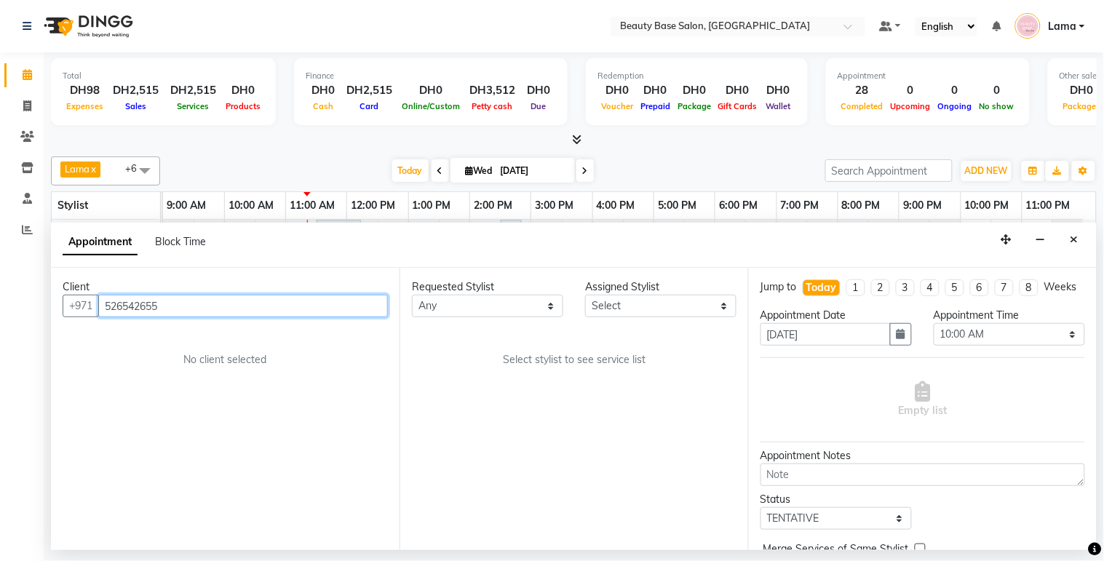
type input "526542655"
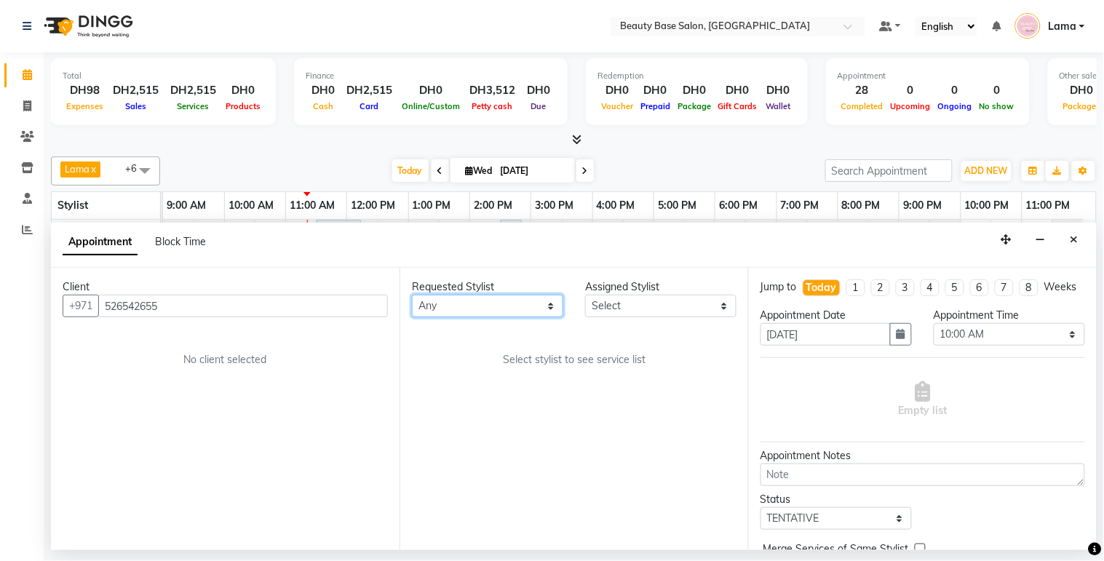
click at [474, 315] on select "Any [PERSON_NAME] [PERSON_NAME] [PERSON_NAME] [PERSON_NAME] [PERSON_NAME] [MEDI…" at bounding box center [487, 306] width 151 height 23
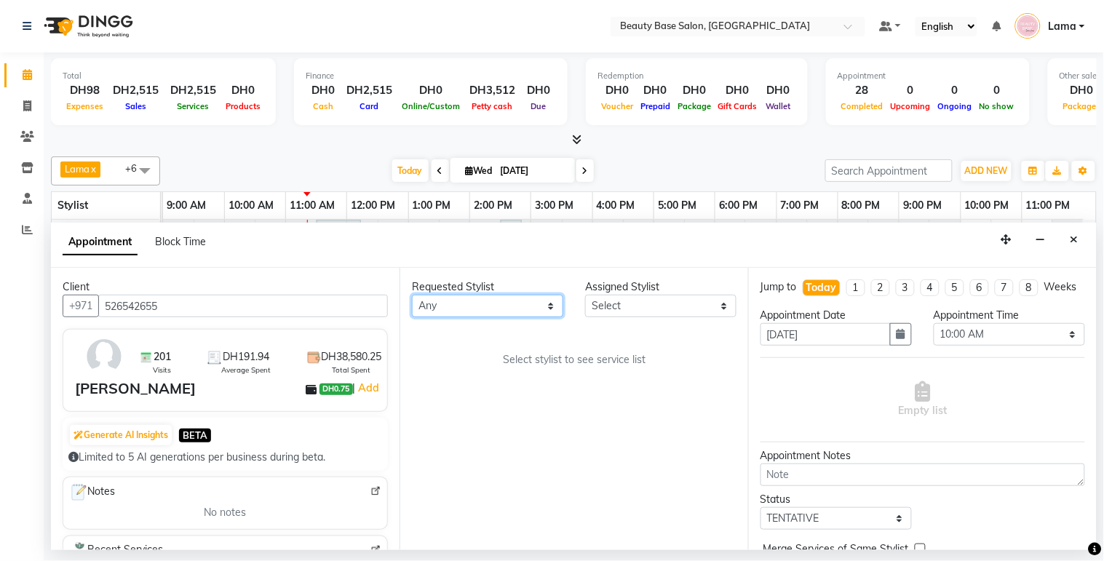
select select "13437"
click at [412, 295] on select "Any [PERSON_NAME] [PERSON_NAME] [PERSON_NAME] [PERSON_NAME] [PERSON_NAME] [MEDI…" at bounding box center [487, 306] width 151 height 23
select select "13437"
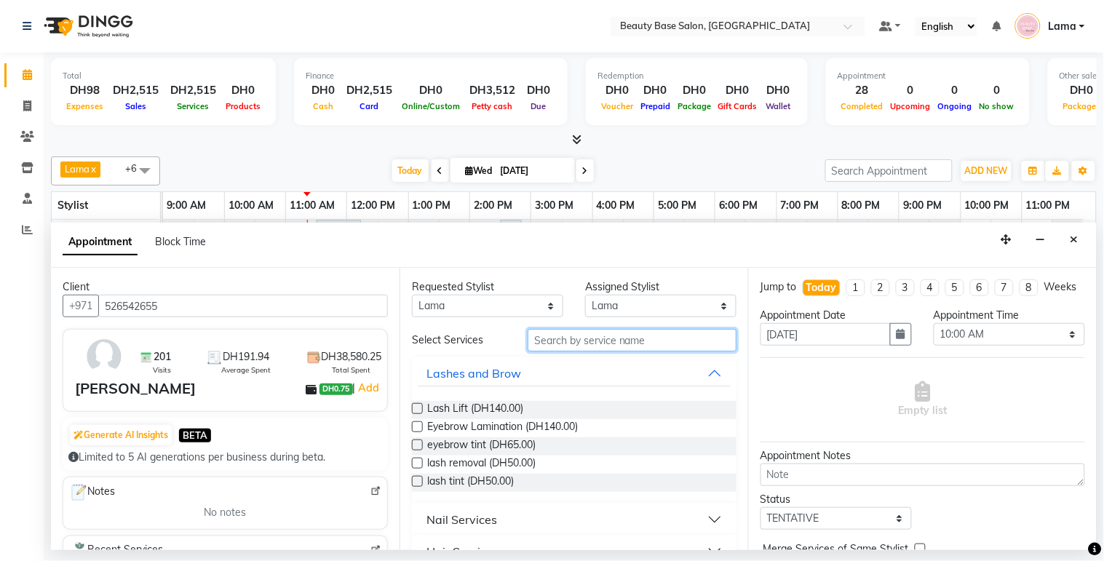
click at [620, 336] on input "text" at bounding box center [631, 340] width 209 height 23
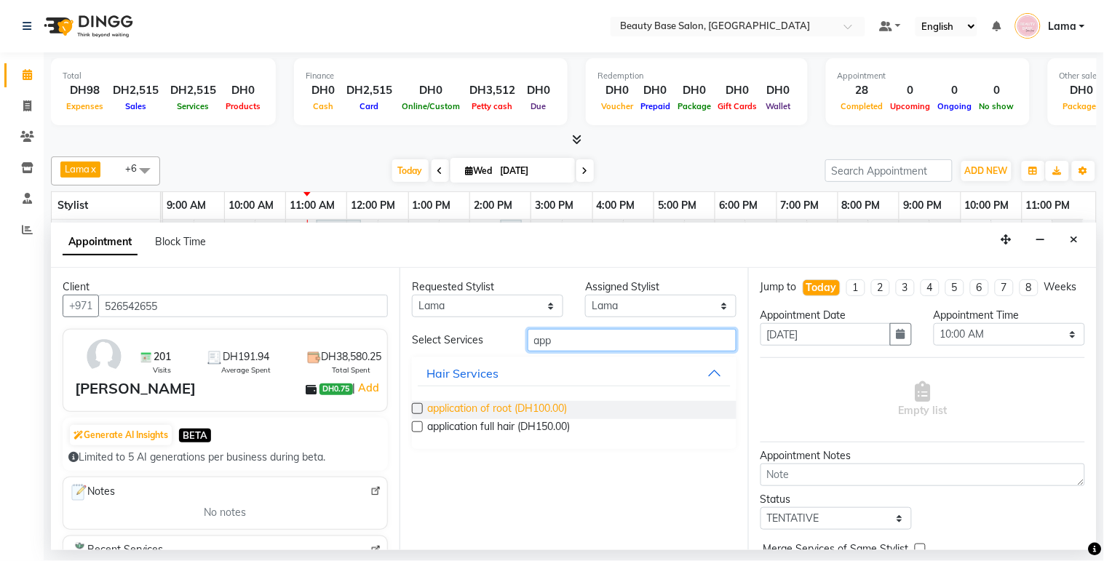
type input "app"
click at [519, 404] on span "application of root (DH100.00)" at bounding box center [497, 410] width 140 height 18
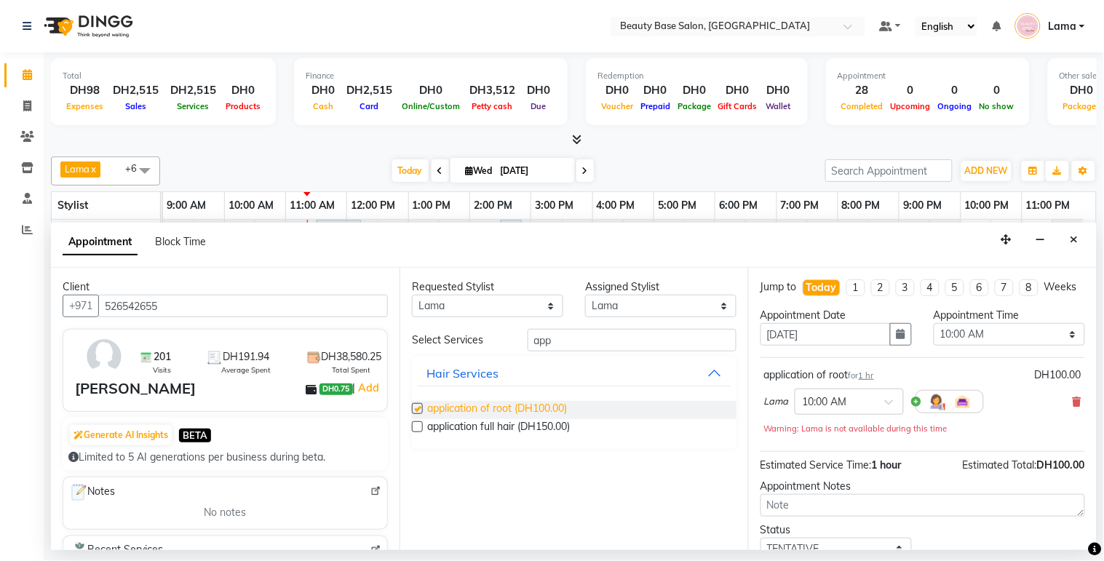
checkbox input "false"
click at [597, 346] on input "app" at bounding box center [631, 340] width 209 height 23
type input "a"
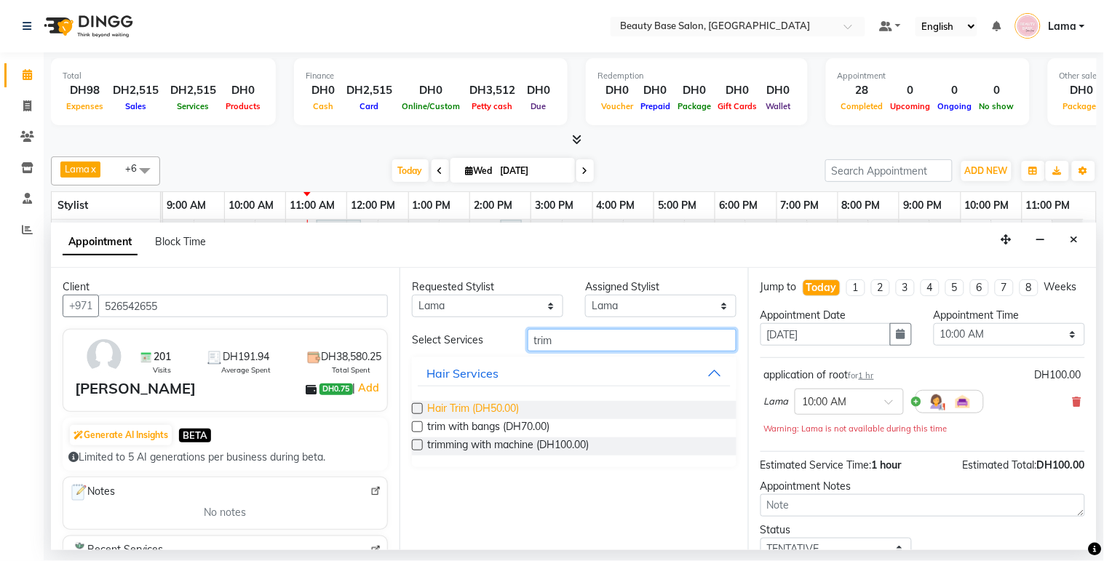
type input "trim"
click at [481, 404] on span "Hair Trim (DH50.00)" at bounding box center [473, 410] width 92 height 18
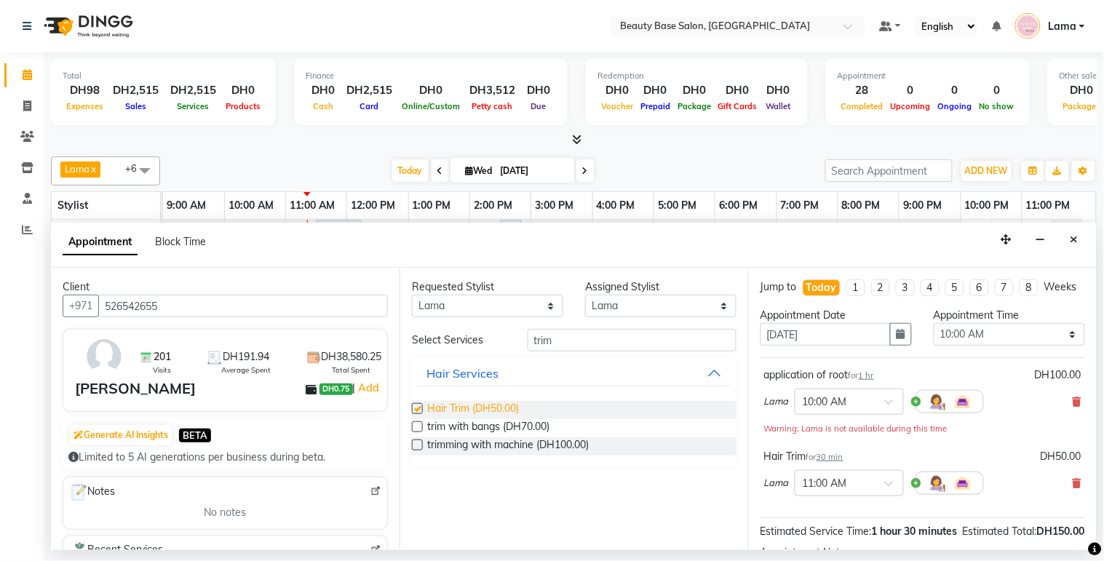
checkbox input "false"
click at [606, 360] on button "Hair Services" at bounding box center [574, 373] width 313 height 26
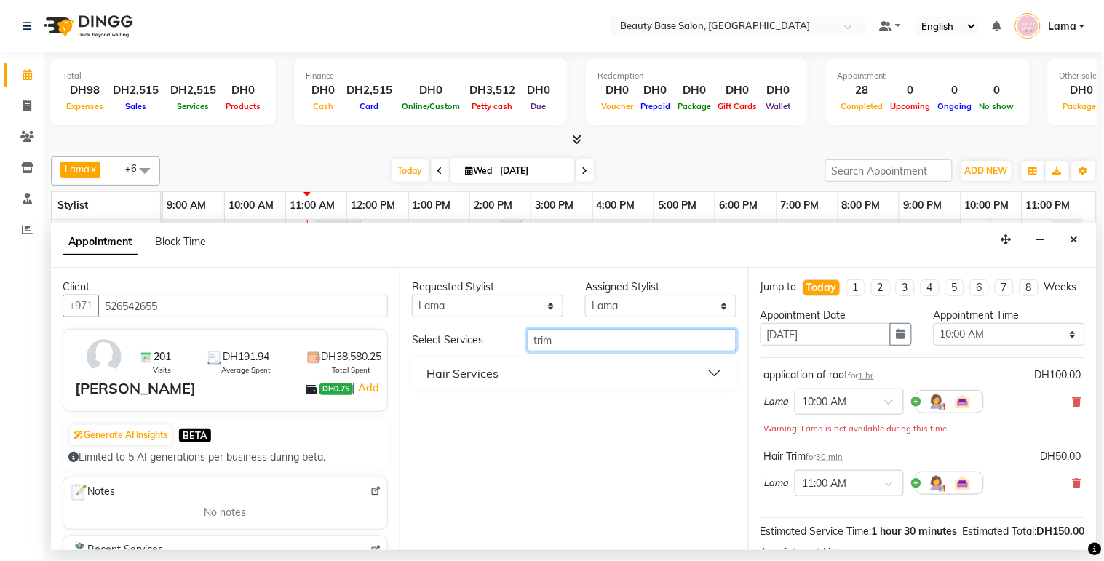
click at [624, 343] on input "trim" at bounding box center [631, 340] width 209 height 23
type input "t"
type input "blo"
click at [509, 375] on button "Hair Services" at bounding box center [574, 373] width 313 height 26
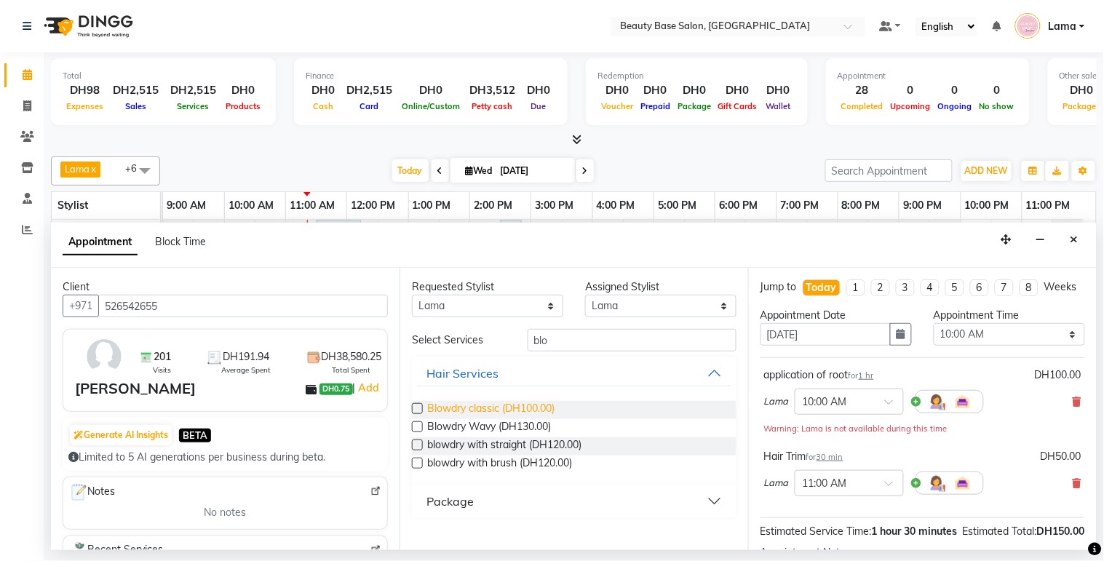
click at [490, 406] on span "Blowdry classic (DH100.00)" at bounding box center [490, 410] width 127 height 18
checkbox input "false"
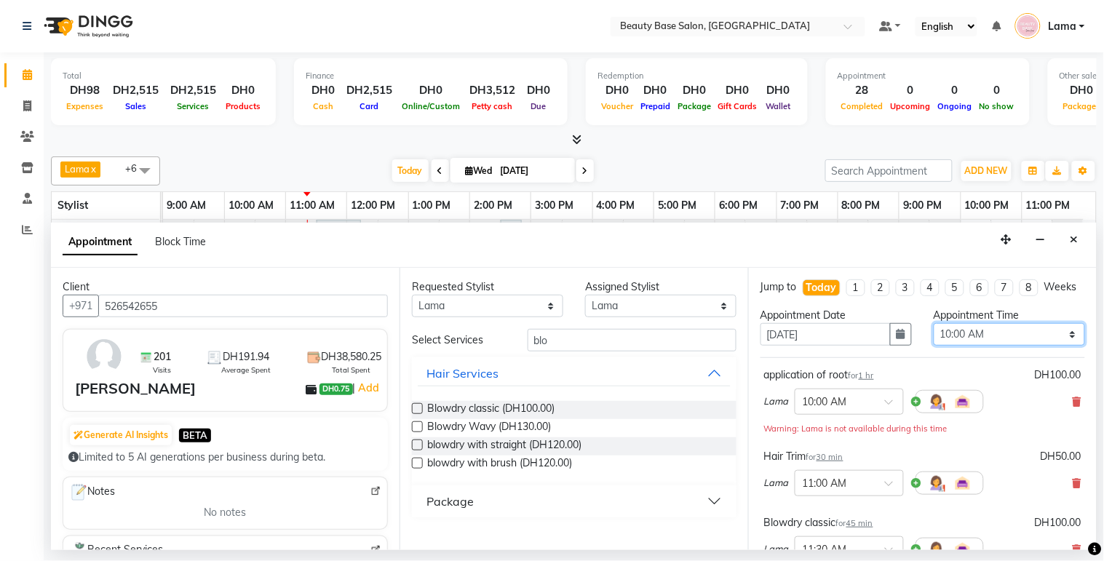
click at [1008, 346] on select "Select 10:00 AM 10:05 AM 10:10 AM 10:15 AM 10:20 AM 10:25 AM 10:30 AM 10:35 AM …" at bounding box center [1008, 334] width 151 height 23
select select "1020"
click at [933, 336] on select "Select 10:00 AM 10:05 AM 10:10 AM 10:15 AM 10:20 AM 10:25 AM 10:30 AM 10:35 AM …" at bounding box center [1008, 334] width 151 height 23
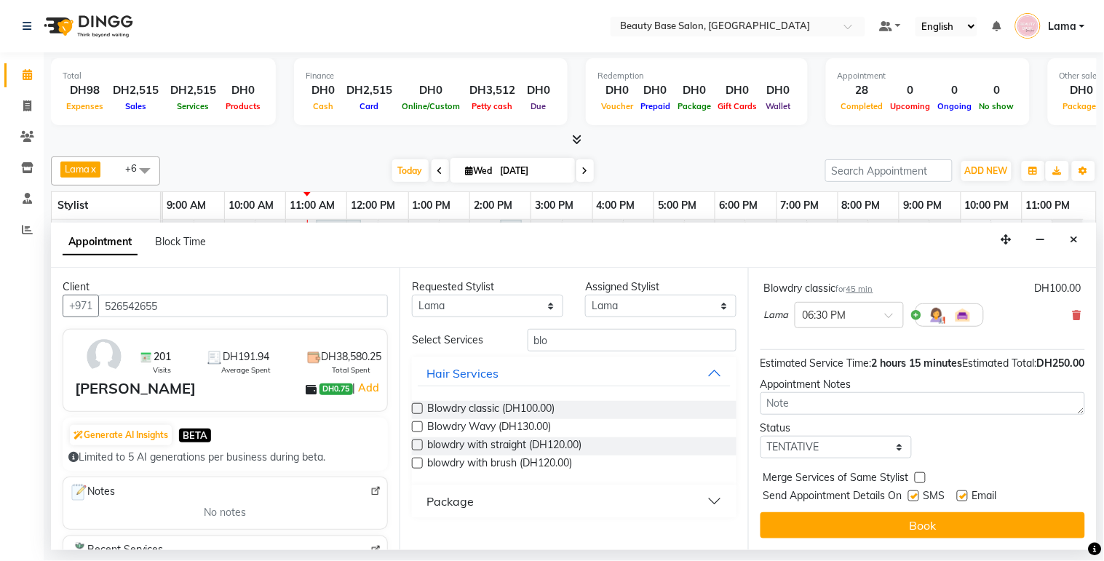
scroll to position [263, 0]
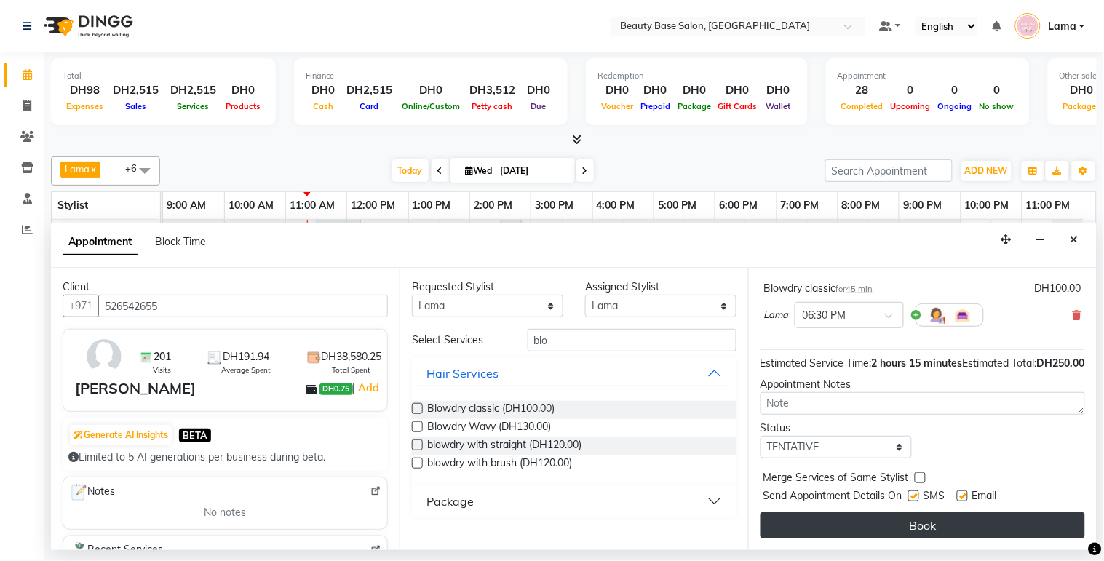
click at [968, 526] on button "Book" at bounding box center [922, 525] width 324 height 26
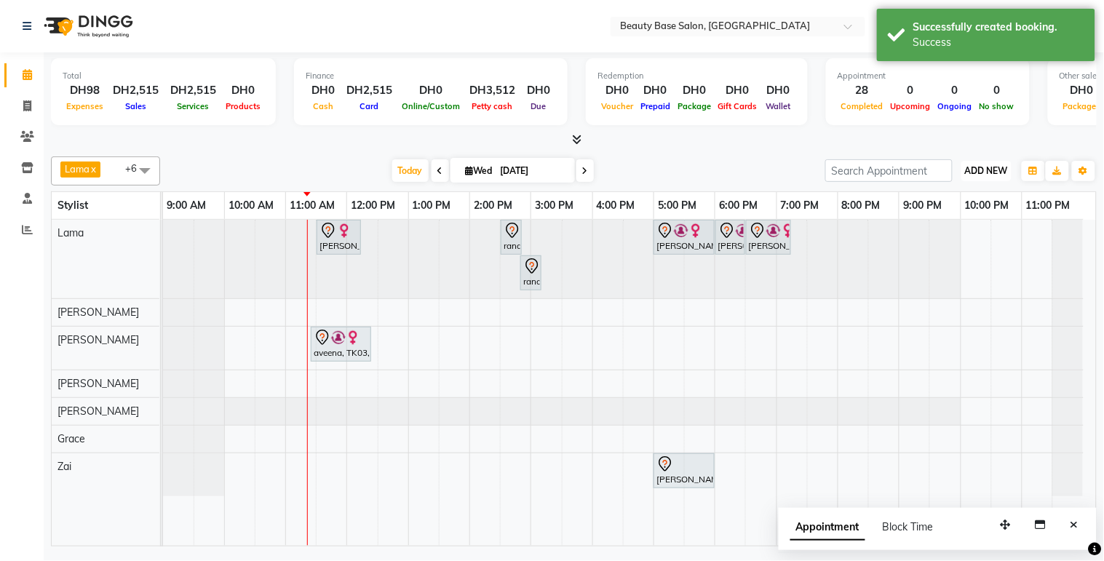
click at [995, 177] on button "ADD NEW Toggle Dropdown" at bounding box center [986, 171] width 50 height 20
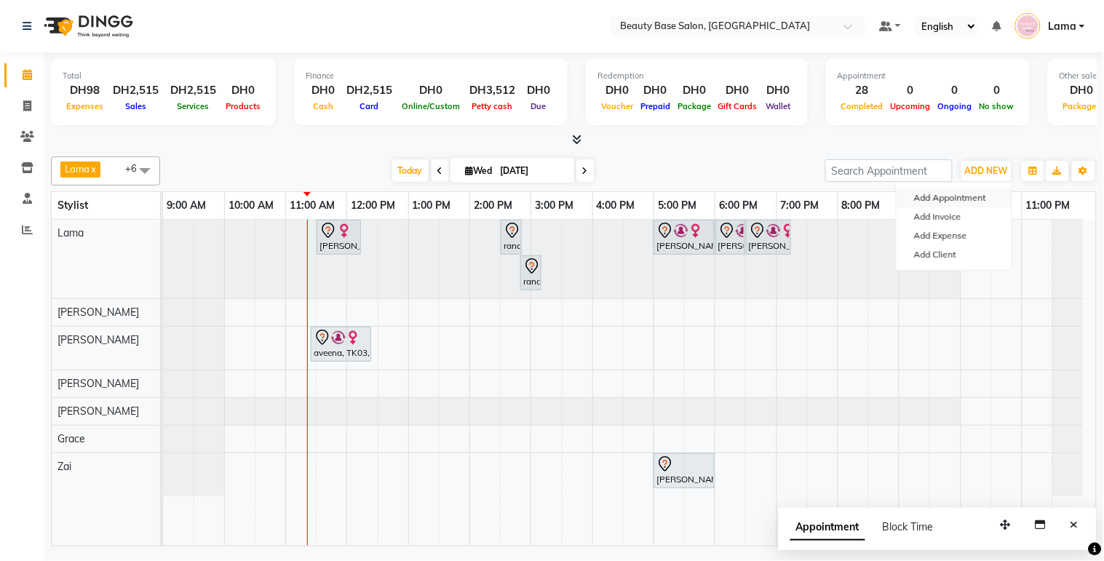
click at [959, 198] on button "Add Appointment" at bounding box center [953, 197] width 115 height 19
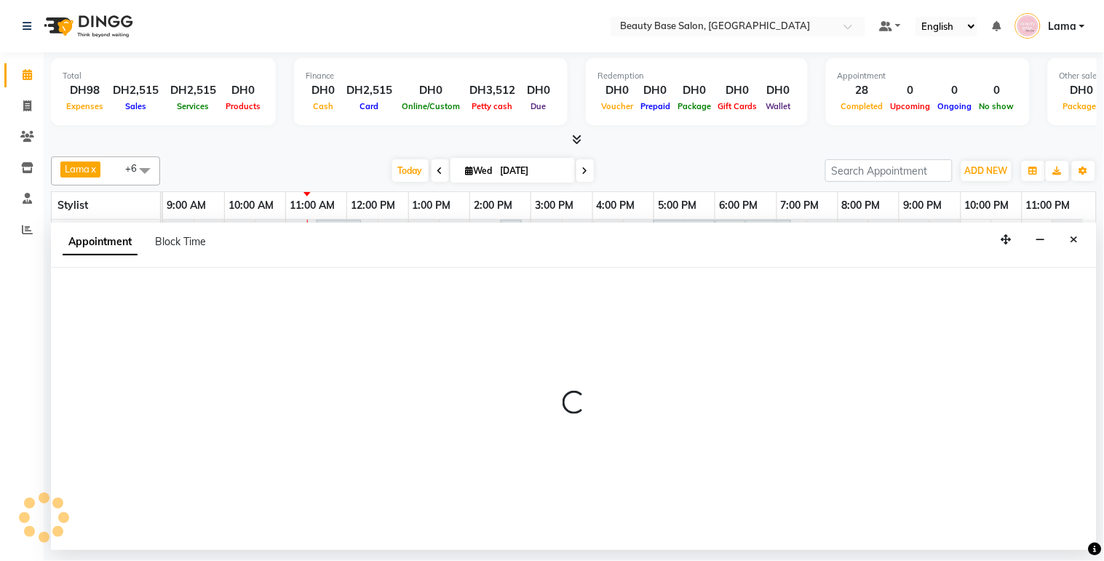
select select "600"
select select "tentative"
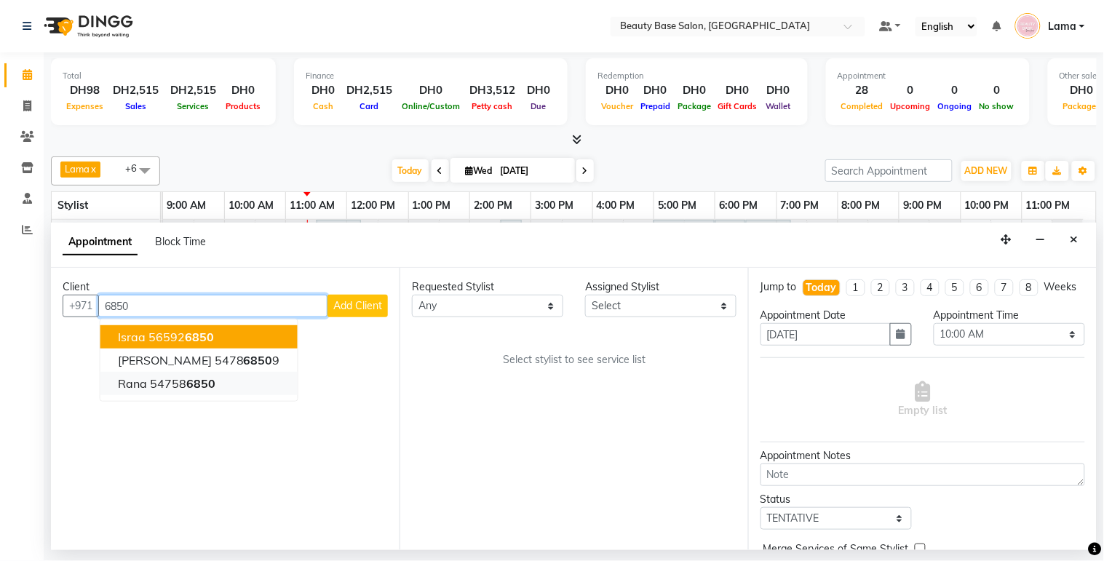
click at [204, 390] on button "rana 54758 6850" at bounding box center [198, 383] width 197 height 23
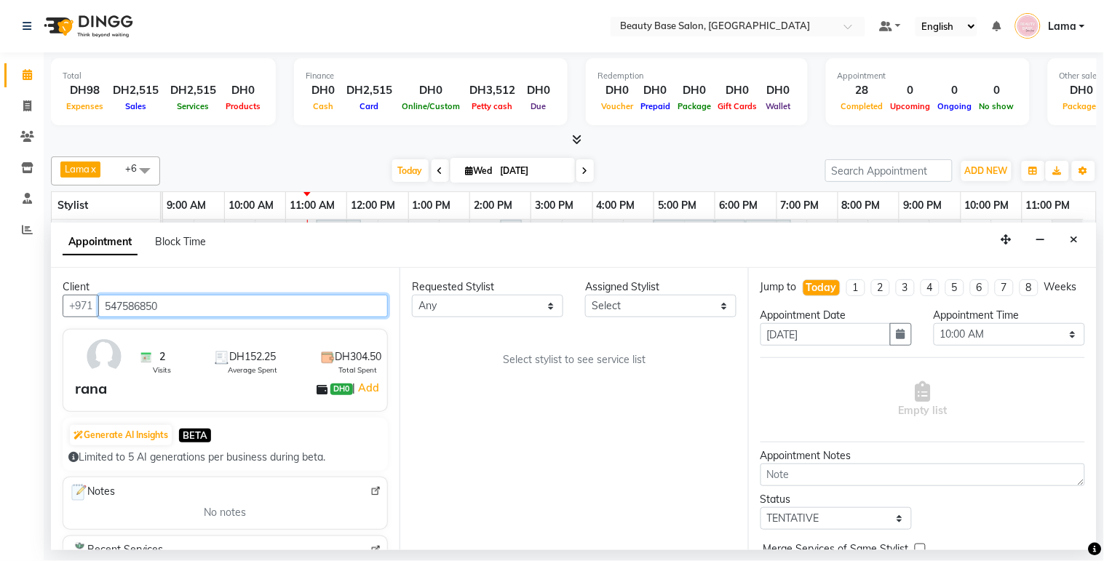
type input "547586850"
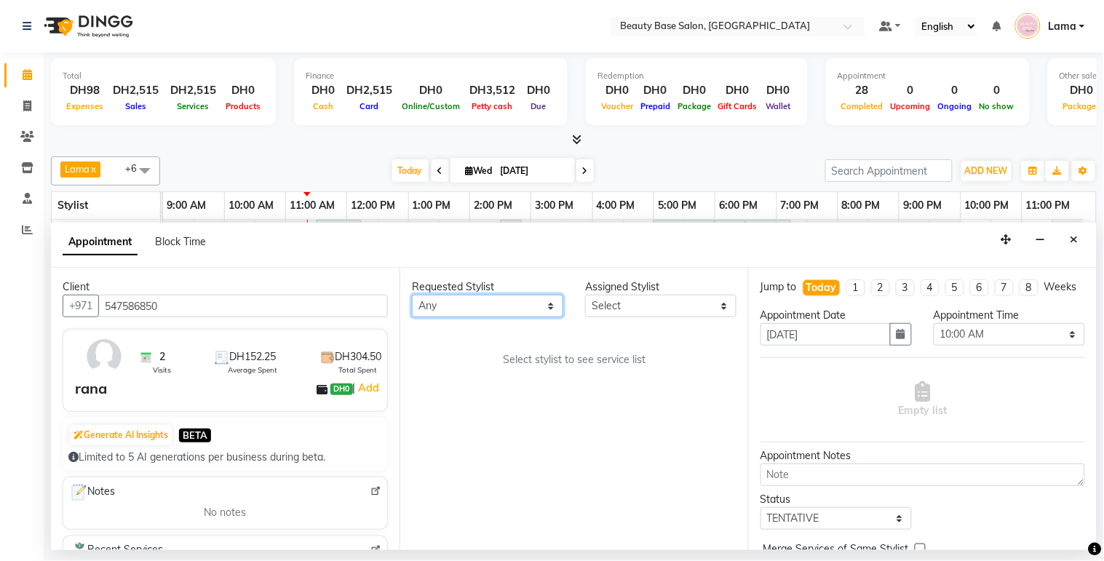
click at [471, 304] on select "Any [PERSON_NAME] [PERSON_NAME] [PERSON_NAME] [PERSON_NAME] [PERSON_NAME] [MEDI…" at bounding box center [487, 306] width 151 height 23
select select "61471"
click at [412, 295] on select "Any [PERSON_NAME] [PERSON_NAME] [PERSON_NAME] [PERSON_NAME] [PERSON_NAME] [MEDI…" at bounding box center [487, 306] width 151 height 23
select select "61471"
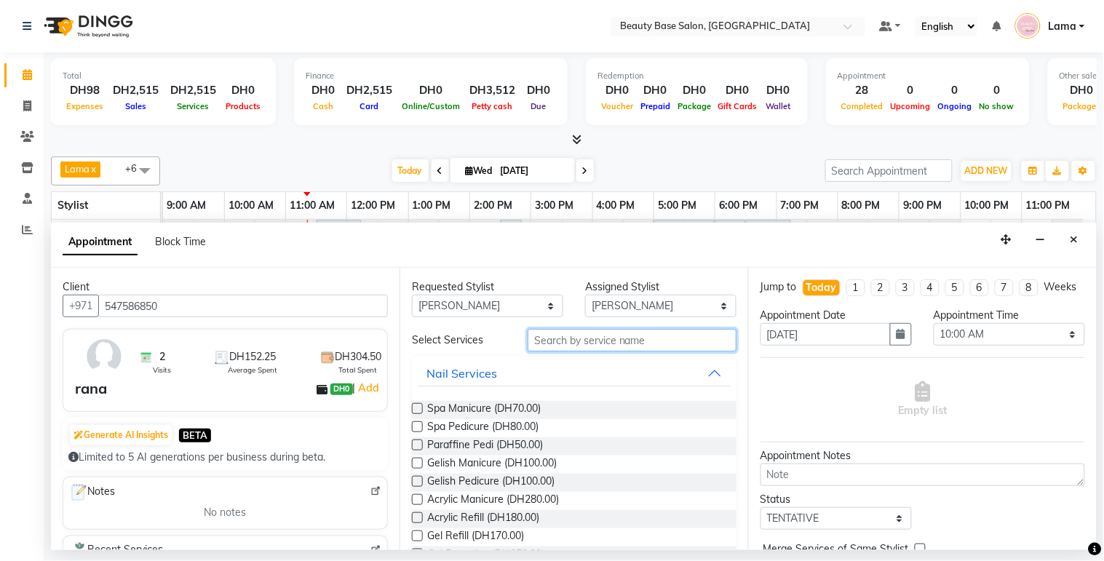
click at [605, 338] on input "text" at bounding box center [631, 340] width 209 height 23
type input "gel r"
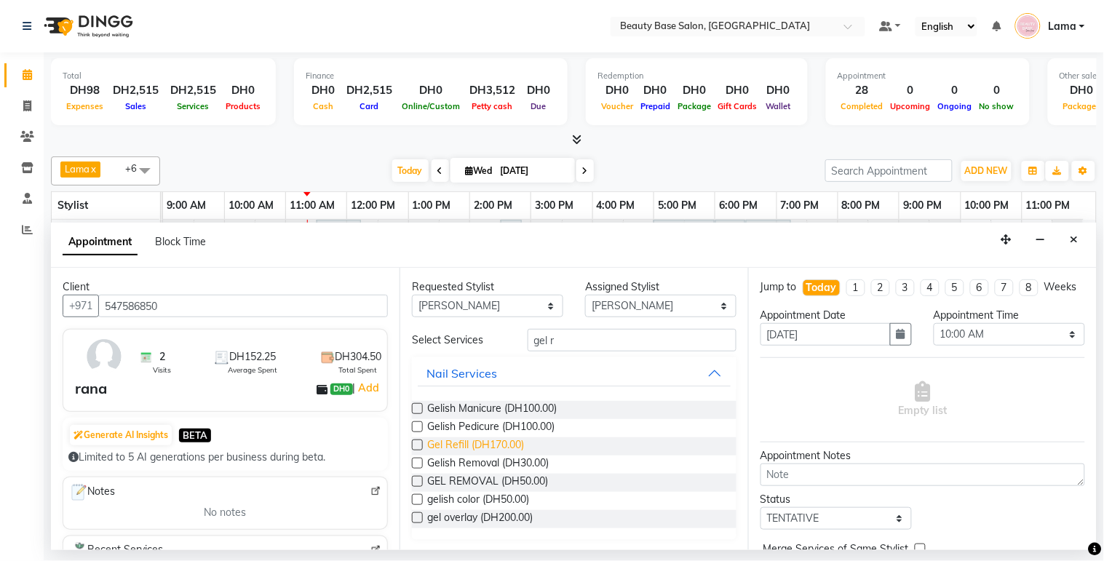
click at [493, 447] on span "Gel Refill (DH170.00)" at bounding box center [475, 446] width 97 height 18
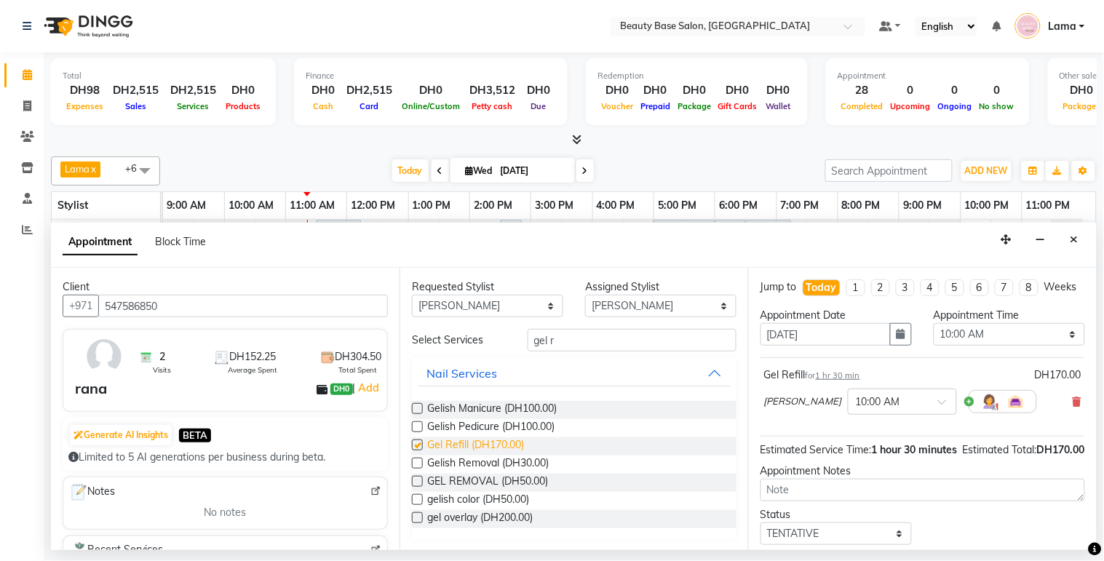
checkbox input "false"
click at [593, 343] on input "gel r" at bounding box center [631, 340] width 209 height 23
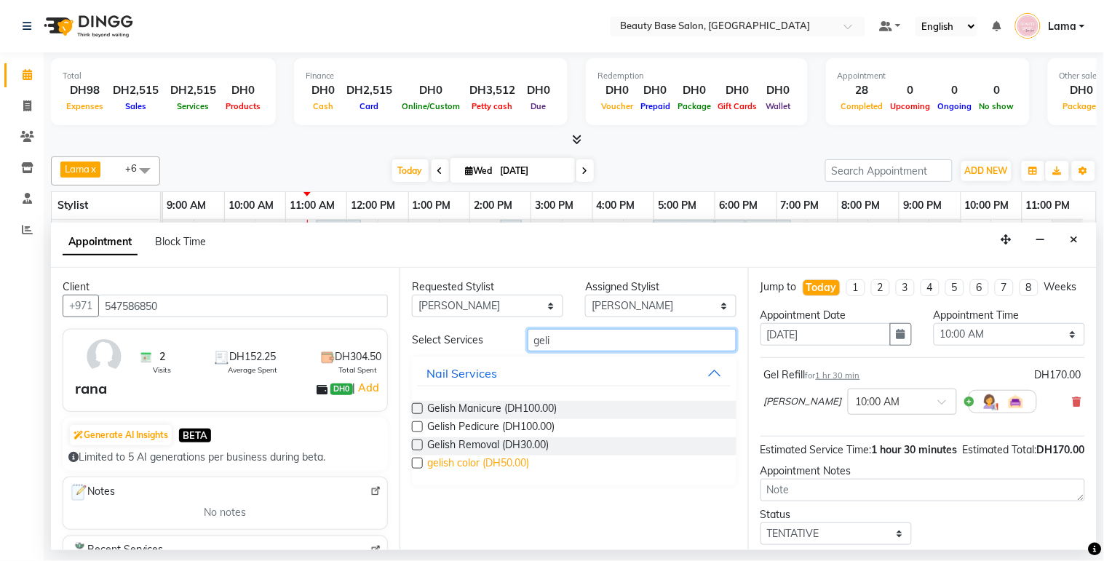
type input "geli"
click at [504, 462] on span "gelish color (DH50.00)" at bounding box center [478, 464] width 102 height 18
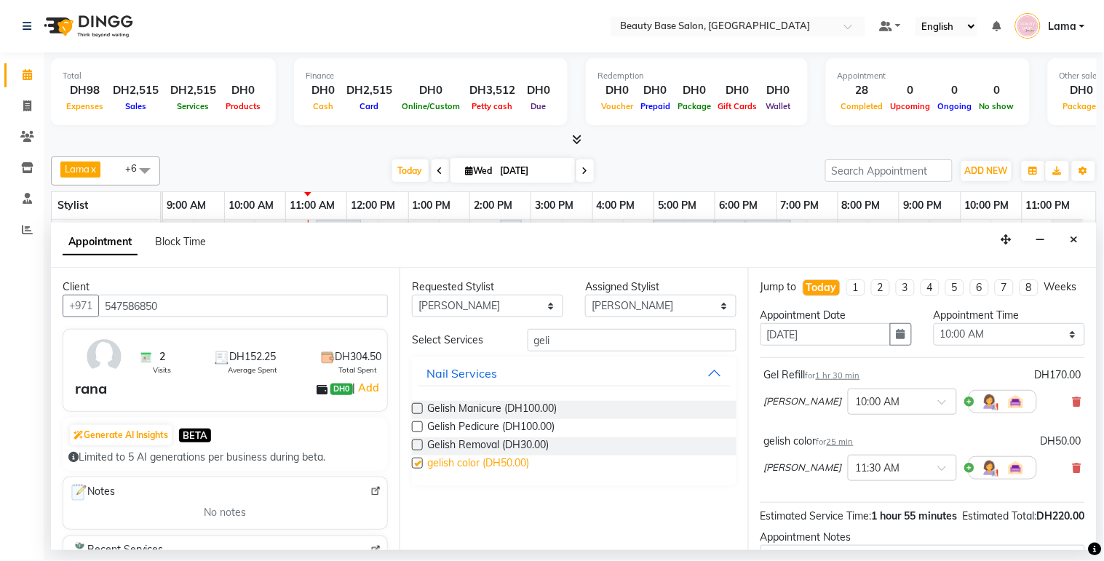
checkbox input "false"
click at [1005, 346] on select "Select 10:00 AM 10:05 AM 10:10 AM 10:15 AM 10:20 AM 10:25 AM 10:30 AM 10:35 AM …" at bounding box center [1008, 334] width 151 height 23
select select "720"
click at [933, 336] on select "Select 10:00 AM 10:05 AM 10:10 AM 10:15 AM 10:20 AM 10:25 AM 10:30 AM 10:35 AM …" at bounding box center [1008, 334] width 151 height 23
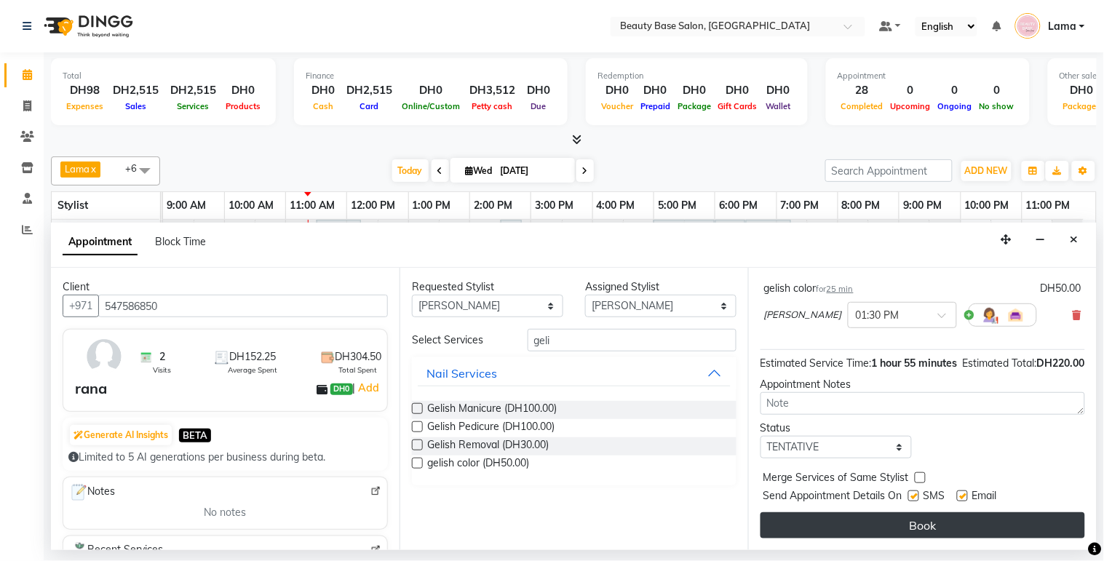
click at [949, 533] on button "Book" at bounding box center [922, 525] width 324 height 26
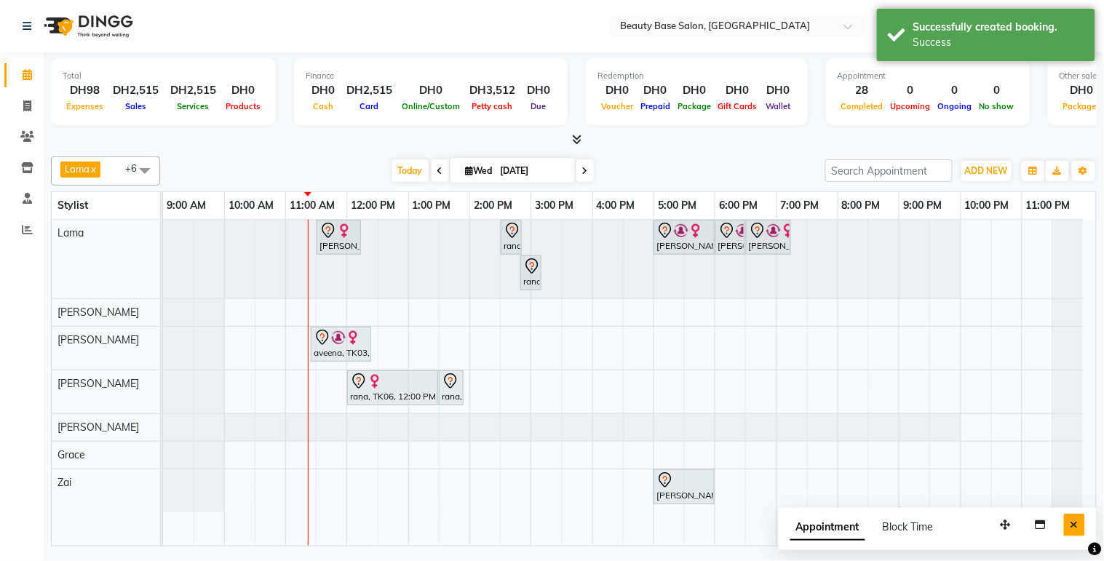
click at [1080, 531] on button "Close" at bounding box center [1074, 525] width 21 height 23
click at [406, 172] on span "Today" at bounding box center [410, 170] width 36 height 23
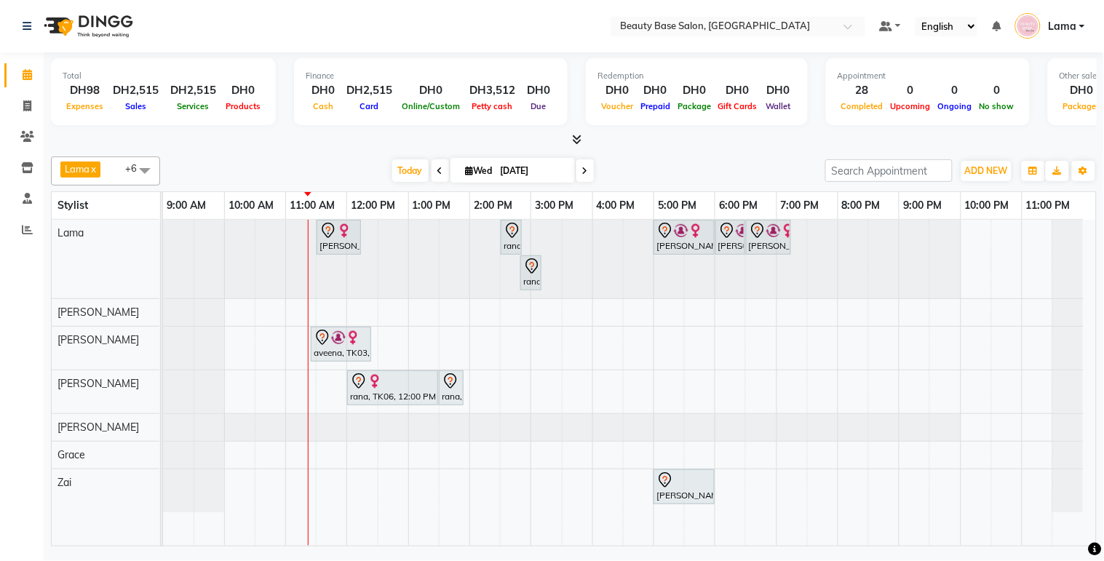
click at [130, 172] on span at bounding box center [144, 170] width 29 height 28
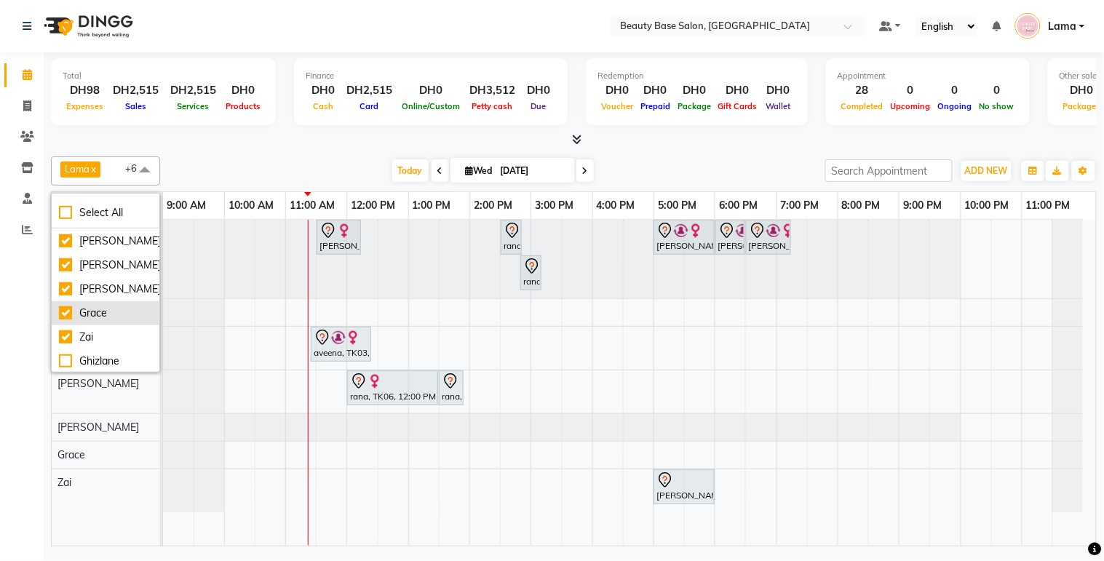
click at [81, 308] on div "Grace" at bounding box center [105, 313] width 93 height 15
checkbox input "false"
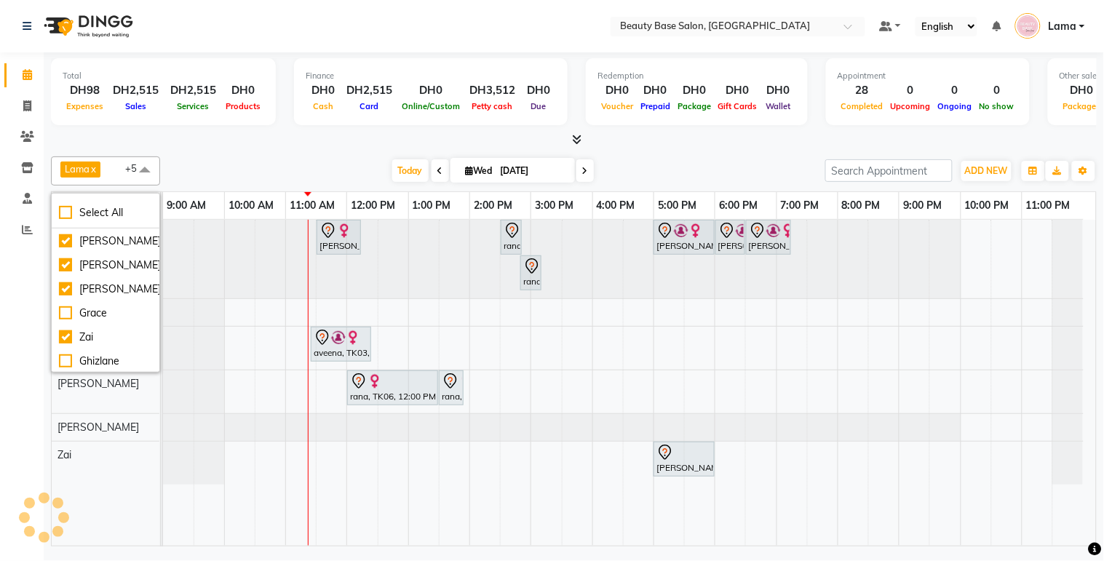
click at [12, 375] on div "Calendar Invoice Clients Inventory Staff Reports Completed InProgress Upcoming …" at bounding box center [98, 290] width 196 height 498
